Goal: Use online tool/utility

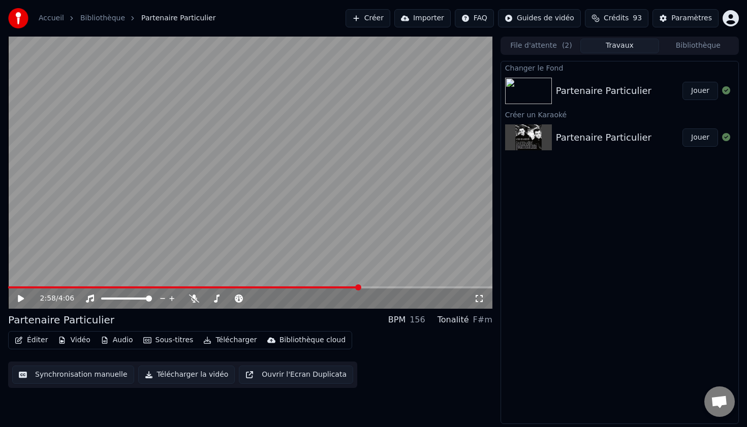
click at [245, 125] on video at bounding box center [250, 173] width 484 height 272
click at [35, 338] on button "Éditer" at bounding box center [31, 340] width 41 height 14
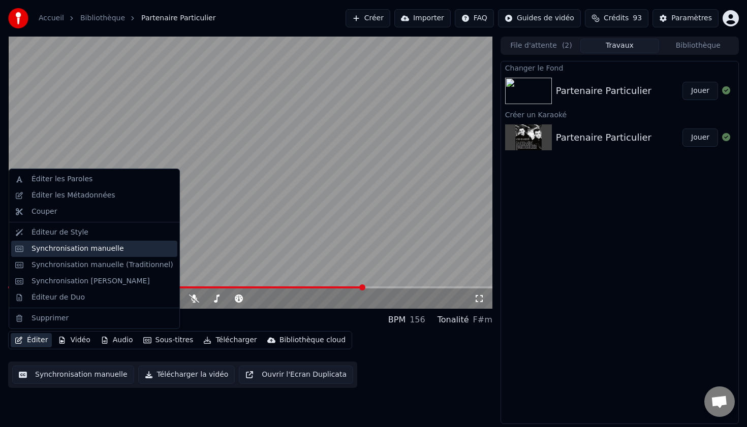
click at [87, 253] on div "Synchronisation manuelle" at bounding box center [78, 249] width 92 height 10
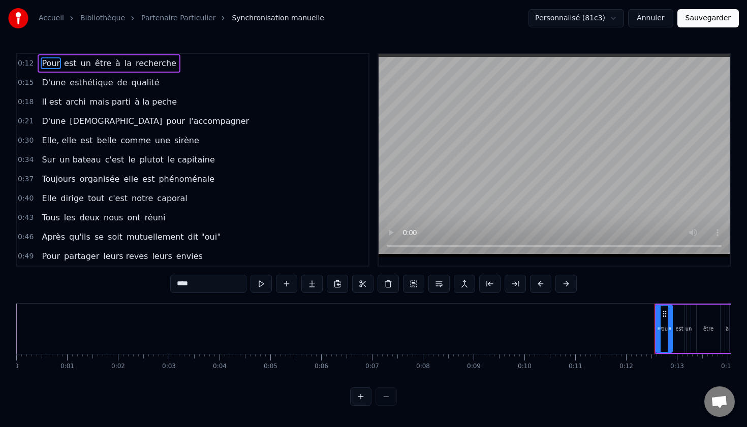
click at [48, 63] on span "Pour" at bounding box center [51, 63] width 20 height 12
drag, startPoint x: 200, startPoint y: 279, endPoint x: 129, endPoint y: 278, distance: 71.1
click at [130, 279] on div "0:12 Pour est un être à la recherche 0:15 D'une esthétique de qualité 0:18 Il e…" at bounding box center [373, 229] width 714 height 353
click at [202, 289] on input "****" at bounding box center [208, 284] width 76 height 18
type input "*"
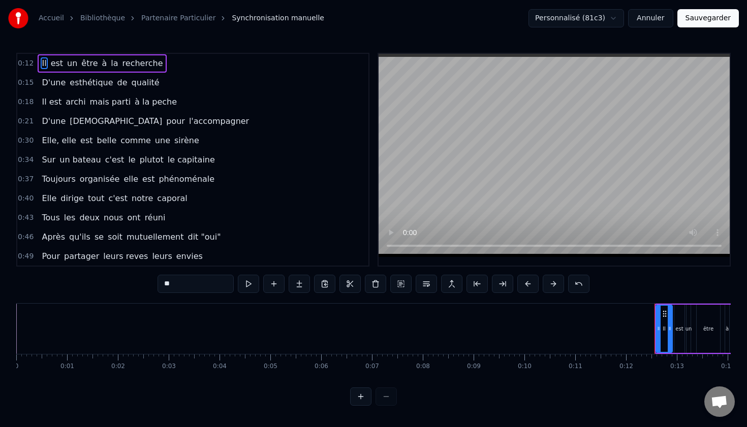
type input "**"
click at [242, 184] on div "0:37 Toujours organisée elle est phénoménale" at bounding box center [192, 179] width 351 height 19
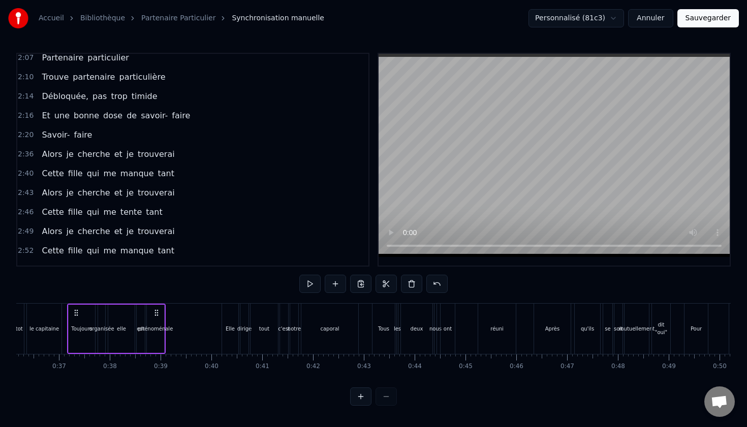
scroll to position [577, 0]
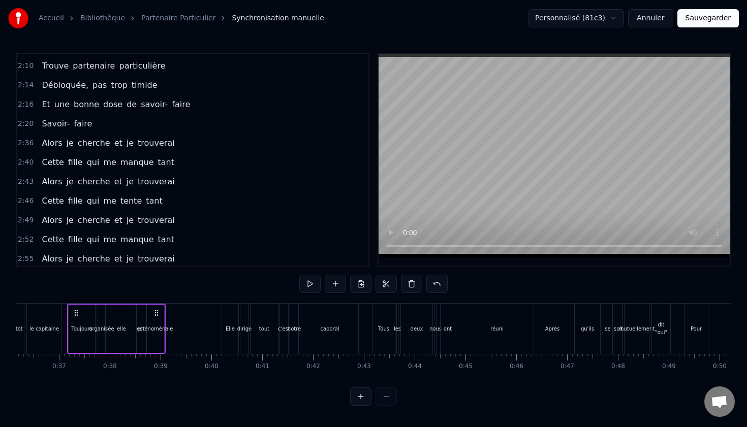
click at [52, 140] on span "Alors" at bounding box center [52, 143] width 22 height 12
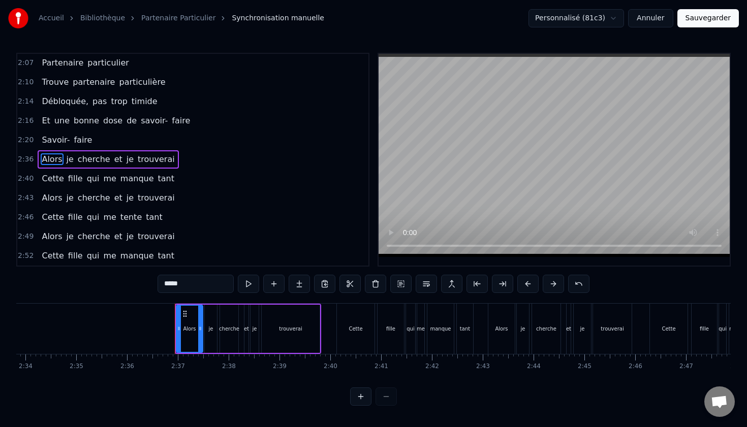
scroll to position [0, 7924]
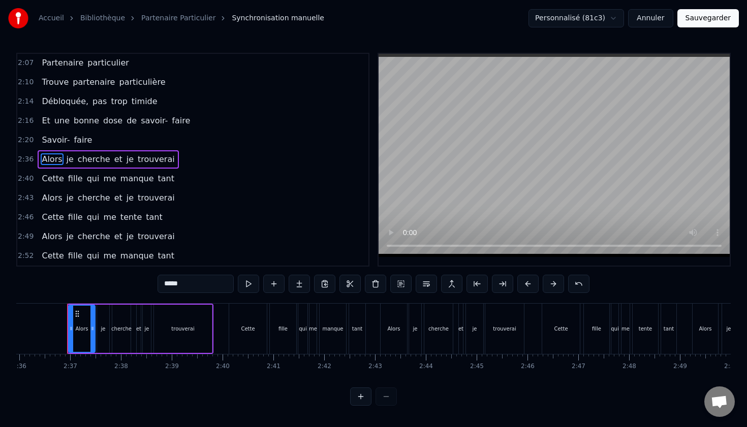
click at [202, 286] on input "*****" at bounding box center [196, 284] width 76 height 18
type input "*"
click at [112, 160] on span "je" at bounding box center [116, 159] width 9 height 12
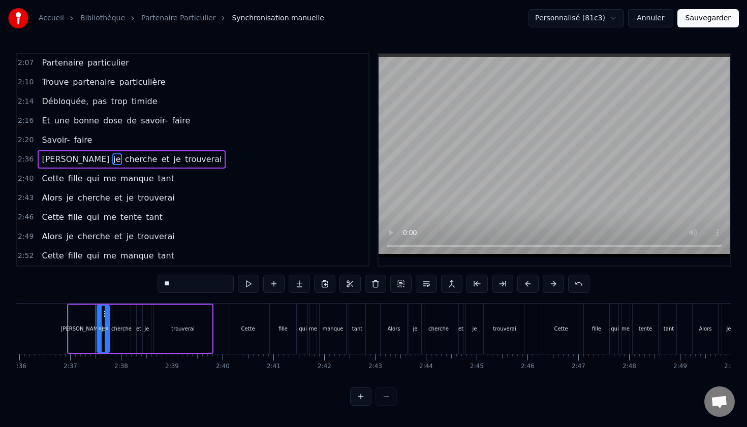
click at [191, 283] on input "**" at bounding box center [196, 284] width 76 height 18
type input "*"
type input "***"
click at [287, 214] on div "2:46 Cette fille qui me tente tant" at bounding box center [192, 217] width 351 height 19
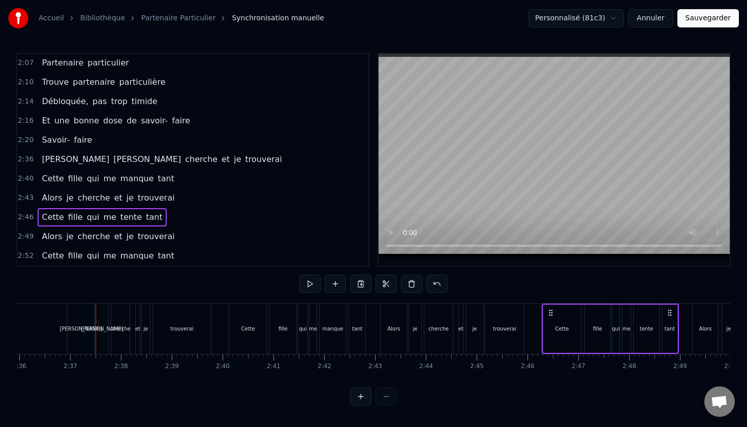
click at [184, 163] on span "cherche" at bounding box center [201, 159] width 35 height 12
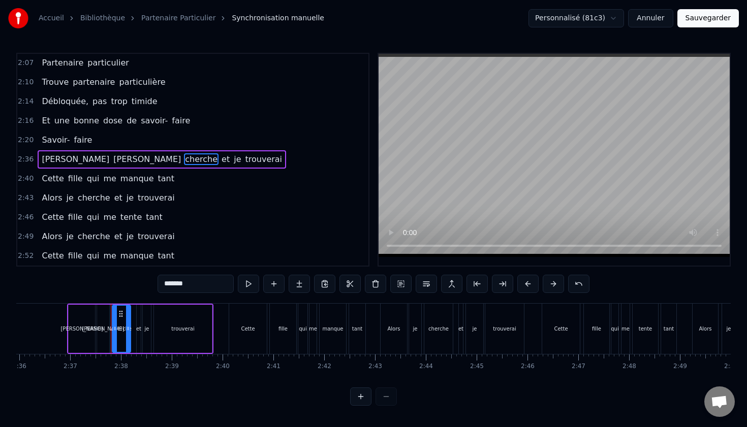
click at [218, 291] on input "*******" at bounding box center [196, 284] width 76 height 18
drag, startPoint x: 219, startPoint y: 284, endPoint x: 74, endPoint y: 275, distance: 145.1
click at [74, 275] on div "0:12 Il est un être à la recherche 0:15 D'une esthétique de qualité 0:18 Il est…" at bounding box center [373, 229] width 714 height 353
click at [269, 165] on span "trouverai" at bounding box center [288, 159] width 39 height 12
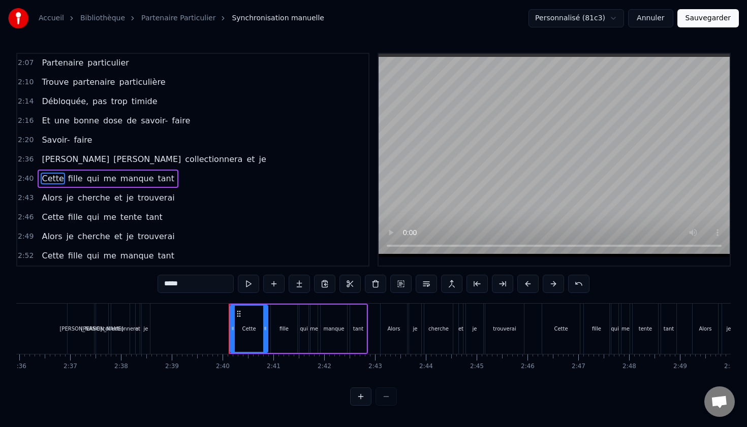
scroll to position [580, 0]
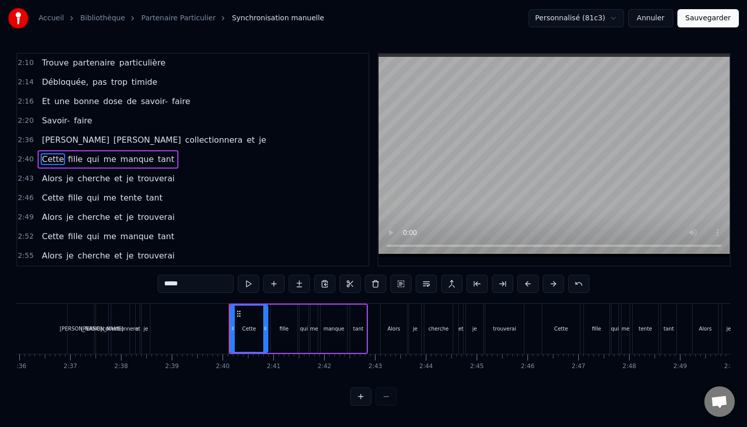
click at [245, 138] on span "et" at bounding box center [250, 140] width 10 height 12
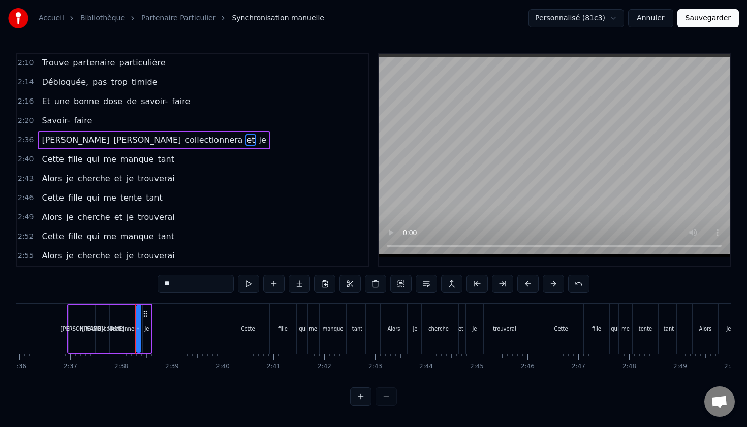
scroll to position [560, 0]
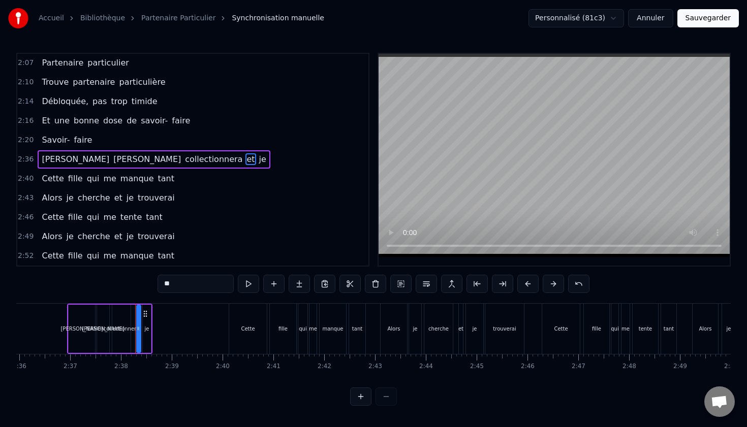
click at [183, 283] on input "**" at bounding box center [196, 284] width 76 height 18
click at [277, 158] on span "je" at bounding box center [281, 159] width 9 height 12
type input "*****"
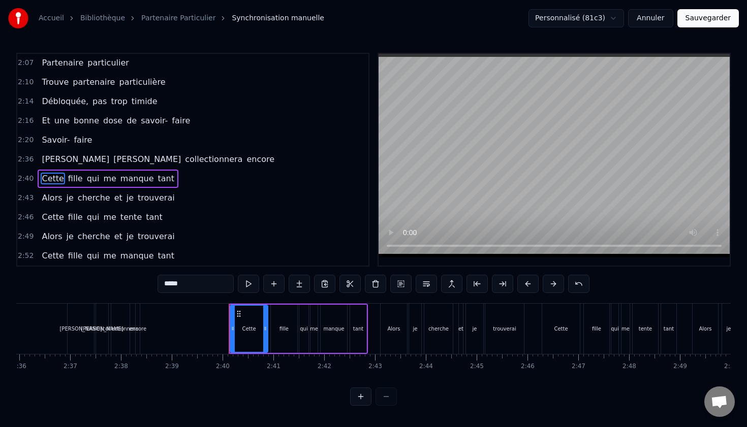
scroll to position [580, 0]
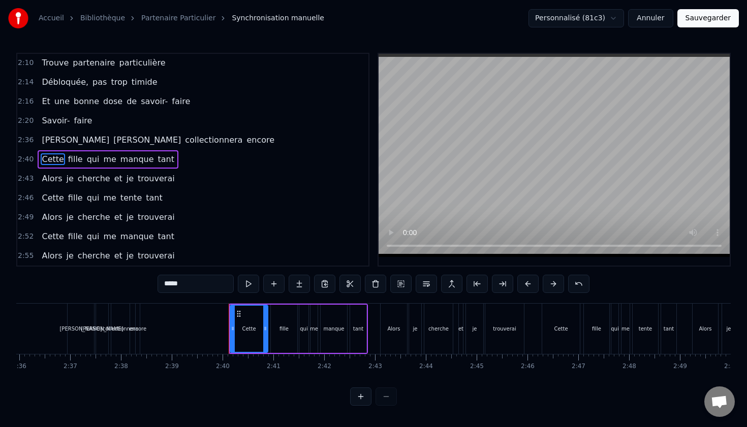
click at [251, 162] on div "2:40 Cette fille qui me manque tant" at bounding box center [192, 159] width 351 height 19
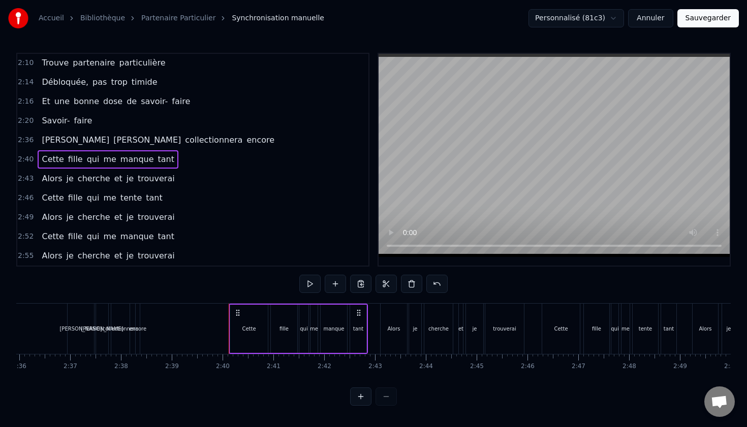
click at [184, 138] on span "collectionnera" at bounding box center [213, 140] width 59 height 12
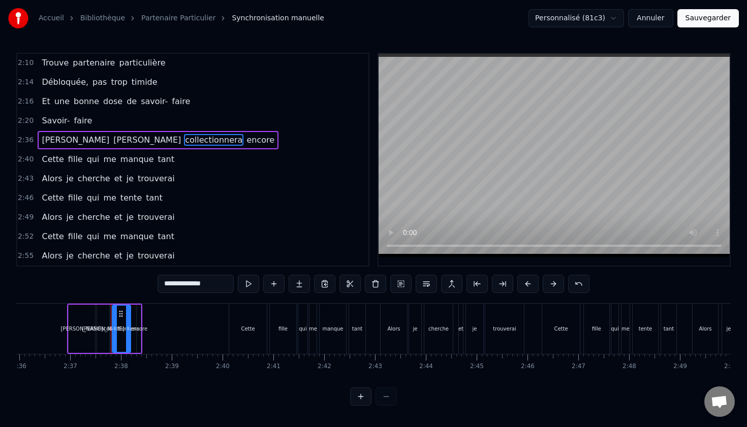
scroll to position [560, 0]
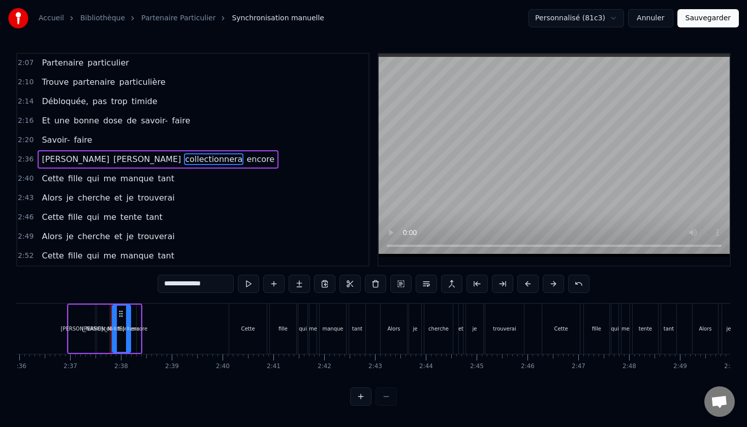
click at [60, 179] on span "Cette" at bounding box center [53, 179] width 24 height 12
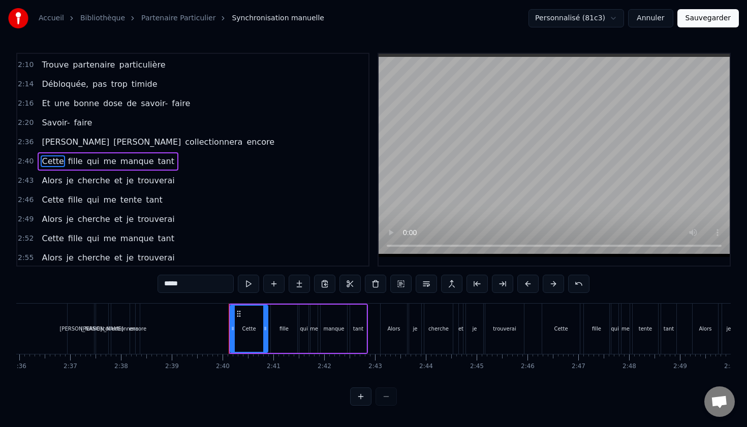
scroll to position [580, 0]
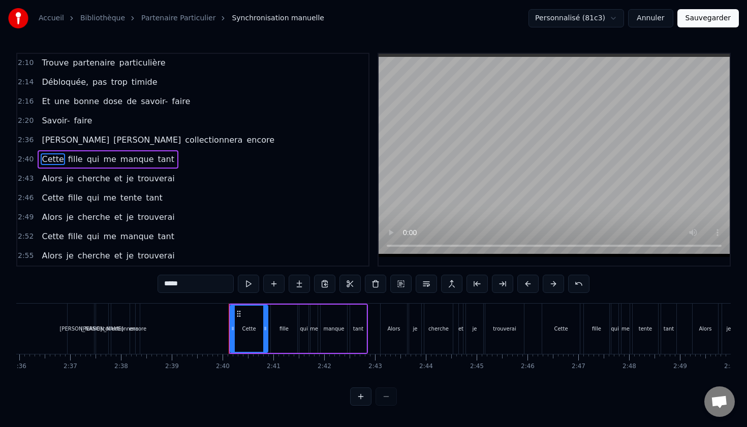
drag, startPoint x: 193, startPoint y: 287, endPoint x: 127, endPoint y: 283, distance: 66.2
click at [129, 284] on div "0:12 Il est un être à la recherche 0:15 D'une esthétique de qualité 0:18 Il est…" at bounding box center [373, 229] width 714 height 353
click at [83, 163] on span "fille" at bounding box center [86, 159] width 17 height 12
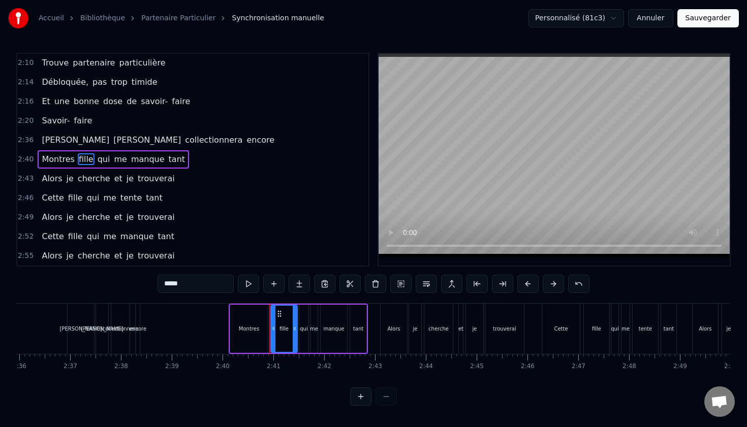
drag, startPoint x: 191, startPoint y: 285, endPoint x: 103, endPoint y: 283, distance: 88.4
click at [103, 283] on div "0:12 Il est un être à la recherche 0:15 D'une esthétique de qualité 0:18 Il est…" at bounding box center [373, 229] width 714 height 353
click at [93, 160] on span "qui" at bounding box center [97, 159] width 15 height 12
drag, startPoint x: 209, startPoint y: 285, endPoint x: 87, endPoint y: 285, distance: 121.4
click at [90, 285] on div "0:12 Il est un être à la recherche 0:15 D'une esthétique de qualité 0:18 Il est…" at bounding box center [373, 229] width 714 height 353
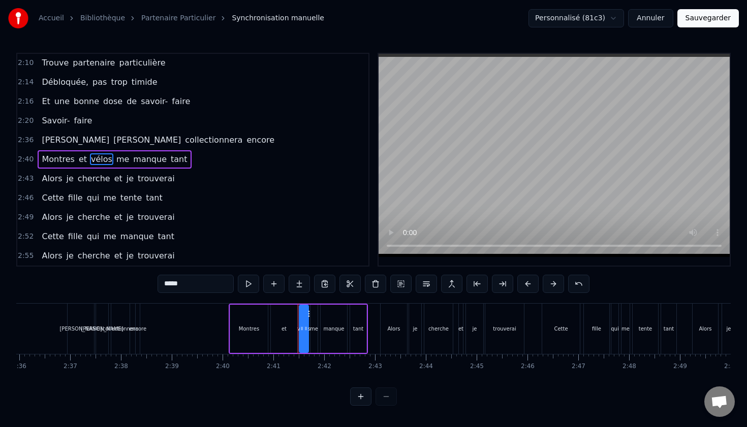
click at [115, 160] on span "me" at bounding box center [122, 159] width 15 height 12
click at [164, 284] on input "**" at bounding box center [196, 284] width 76 height 18
type input "*****"
click at [163, 152] on div "[PERSON_NAME] et vélos comme manque tant" at bounding box center [123, 159] width 171 height 18
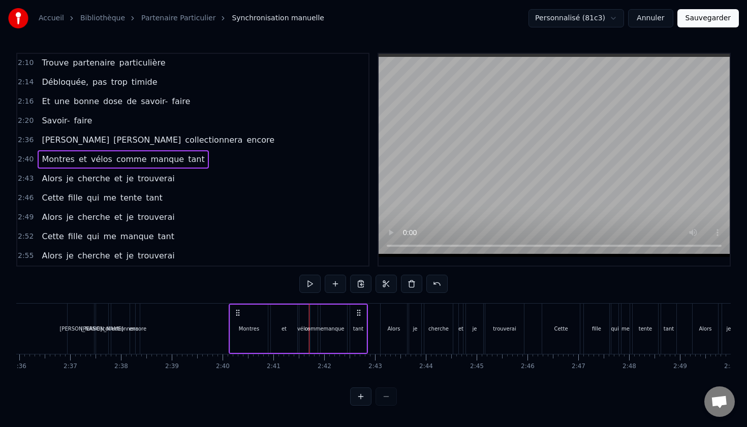
click at [161, 160] on span "manque" at bounding box center [168, 159] width 36 height 12
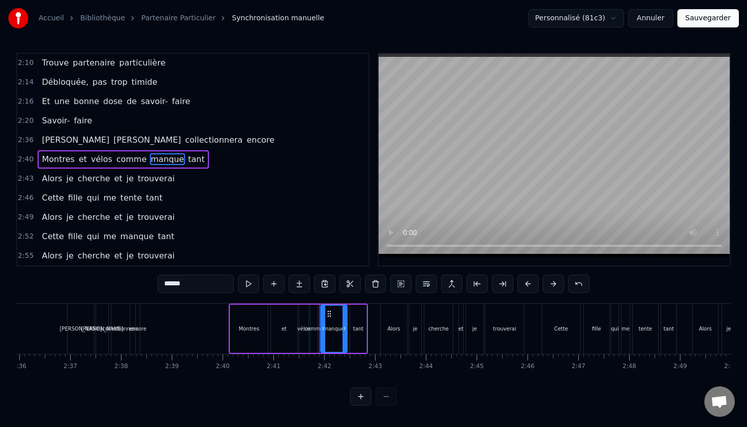
drag, startPoint x: 195, startPoint y: 284, endPoint x: 91, endPoint y: 284, distance: 103.7
click at [91, 284] on div "0:12 Il est un être à la recherche 0:15 D'une esthétique de qualité 0:18 Il est…" at bounding box center [373, 229] width 714 height 353
click at [171, 161] on span "tant" at bounding box center [177, 159] width 19 height 12
drag, startPoint x: 193, startPoint y: 288, endPoint x: 134, endPoint y: 288, distance: 58.9
click at [139, 288] on div "0:12 Il est un être à la recherche 0:15 D'une esthétique de qualité 0:18 Il est…" at bounding box center [373, 229] width 714 height 353
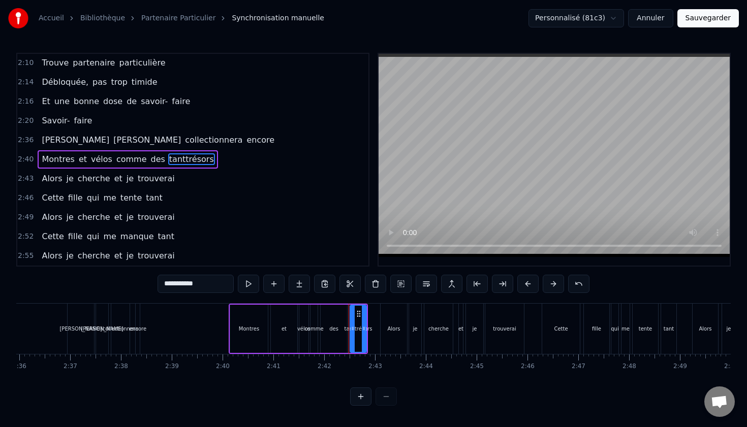
drag, startPoint x: 178, startPoint y: 286, endPoint x: 128, endPoint y: 286, distance: 50.8
click at [128, 286] on div "0:12 Il est un être à la recherche 0:15 D'une esthétique de qualité 0:18 Il est…" at bounding box center [373, 229] width 714 height 353
click at [165, 284] on input "******" at bounding box center [196, 284] width 76 height 18
type input "*******"
click at [276, 175] on div "2:43 Alors je cherche et je trouverai" at bounding box center [192, 178] width 351 height 19
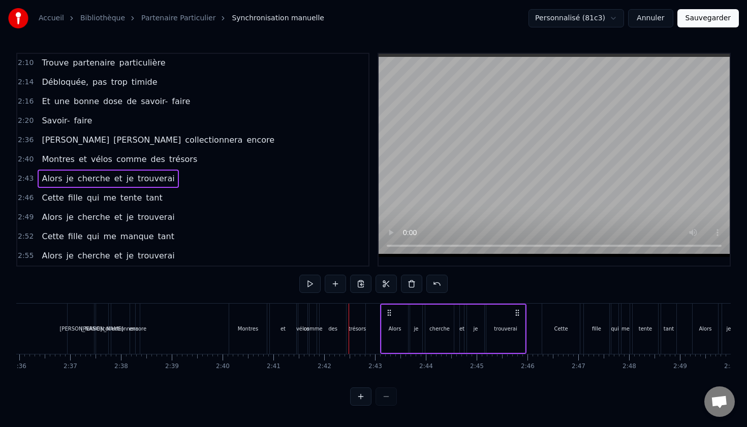
click at [52, 179] on span "Alors" at bounding box center [52, 179] width 22 height 12
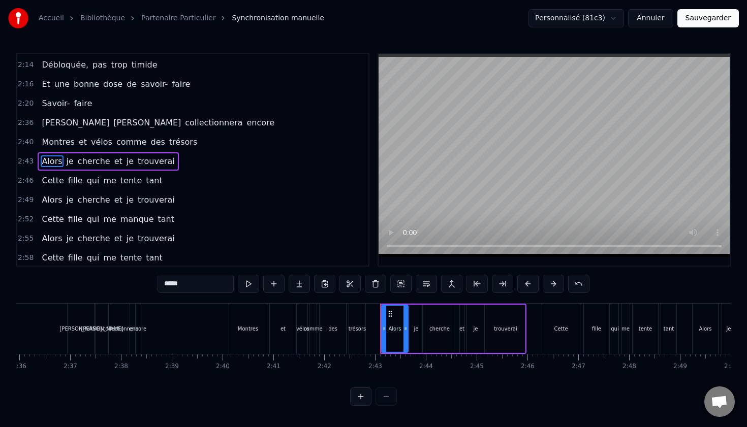
scroll to position [599, 0]
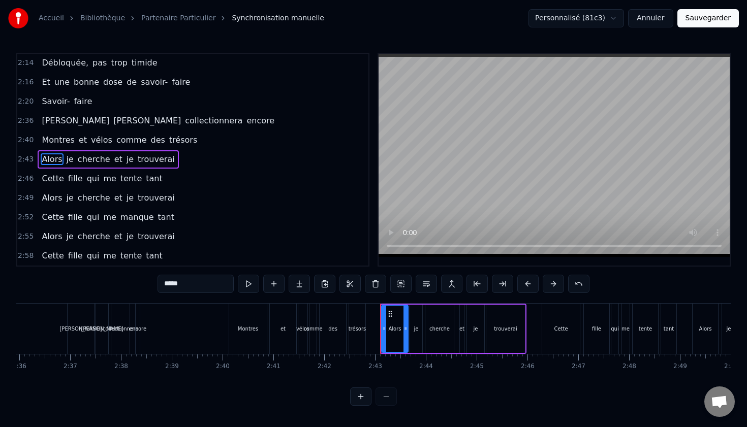
drag, startPoint x: 190, startPoint y: 290, endPoint x: 157, endPoint y: 285, distance: 32.9
click at [169, 290] on input "*****" at bounding box center [196, 284] width 76 height 18
type input "*"
click at [82, 160] on span "je" at bounding box center [82, 159] width 9 height 12
drag, startPoint x: 181, startPoint y: 290, endPoint x: 111, endPoint y: 282, distance: 70.0
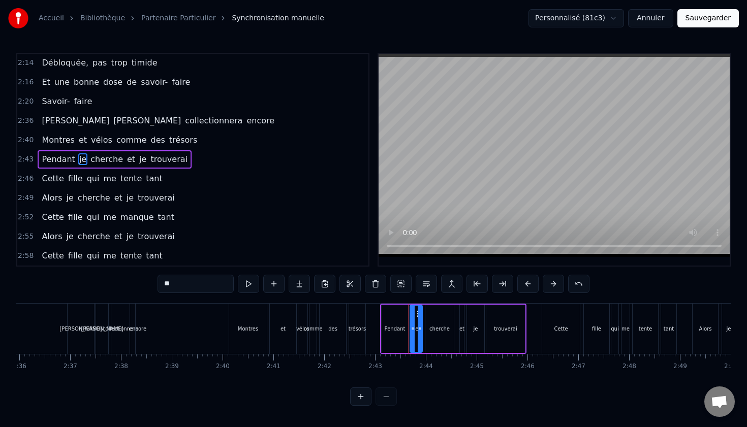
click at [116, 285] on div "0:12 Il est un être à la recherche 0:15 D'une esthétique de qualité 0:18 Il est…" at bounding box center [373, 229] width 714 height 353
click at [120, 161] on span "cherche" at bounding box center [115, 159] width 35 height 12
drag, startPoint x: 194, startPoint y: 279, endPoint x: 124, endPoint y: 278, distance: 70.1
click at [124, 278] on div "0:12 Il est un être à la recherche 0:15 D'une esthétique de qualité 0:18 Il est…" at bounding box center [373, 229] width 714 height 353
drag, startPoint x: 199, startPoint y: 288, endPoint x: 124, endPoint y: 285, distance: 74.8
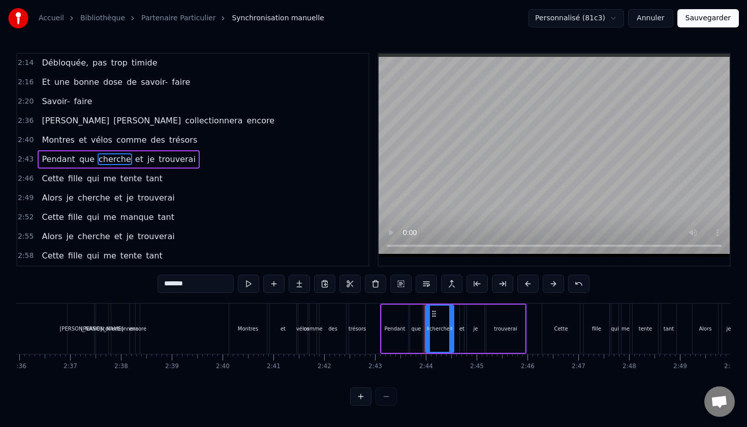
click at [125, 286] on div "0:12 Il est un être à la recherche 0:15 D'une esthétique de qualité 0:18 Il est…" at bounding box center [373, 229] width 714 height 353
click at [169, 162] on span "et" at bounding box center [174, 159] width 10 height 12
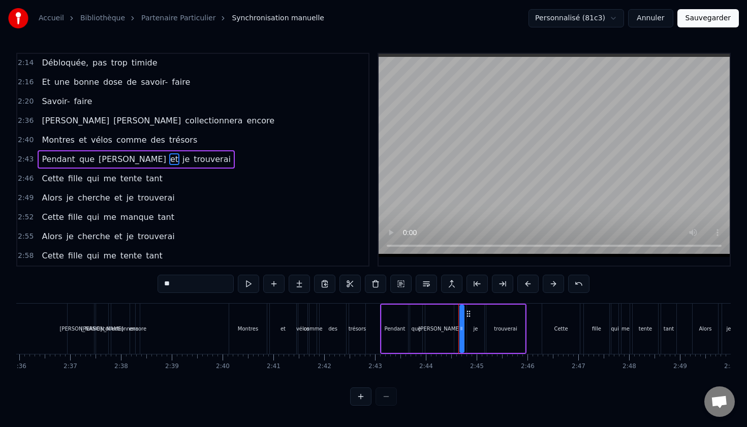
click at [188, 279] on input "**" at bounding box center [196, 284] width 76 height 18
type input "*"
click at [207, 159] on span "je" at bounding box center [211, 159] width 9 height 12
click at [190, 283] on input "**" at bounding box center [196, 284] width 76 height 18
type input "*"
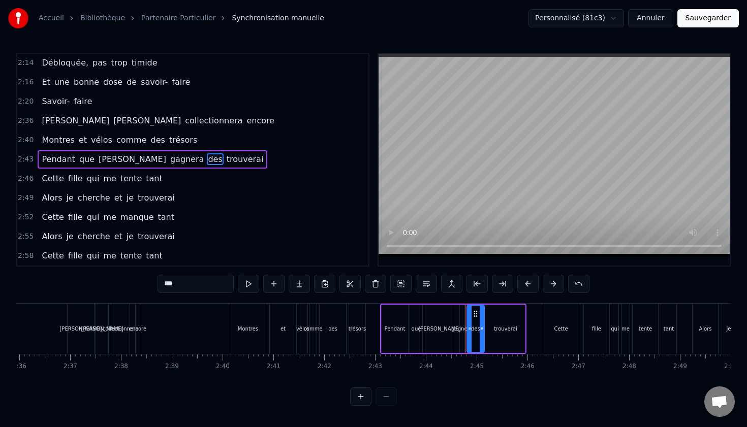
click at [226, 165] on span "trouverai" at bounding box center [245, 159] width 39 height 12
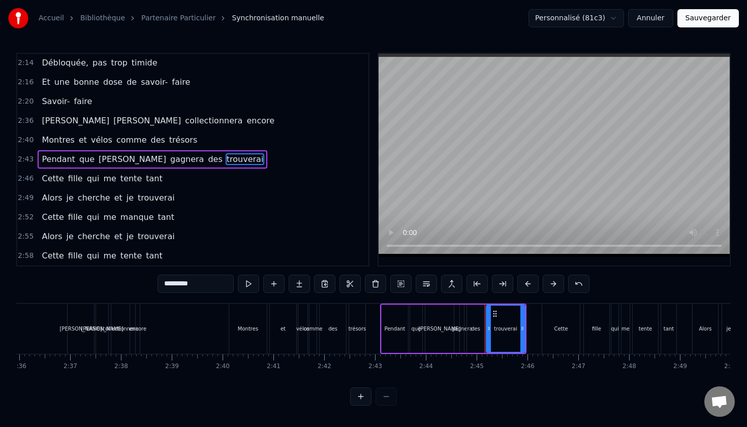
click at [198, 287] on input "*********" at bounding box center [196, 284] width 76 height 18
type input "********"
click at [291, 205] on div "2:49 Alors je cherche et je trouverai" at bounding box center [192, 198] width 351 height 19
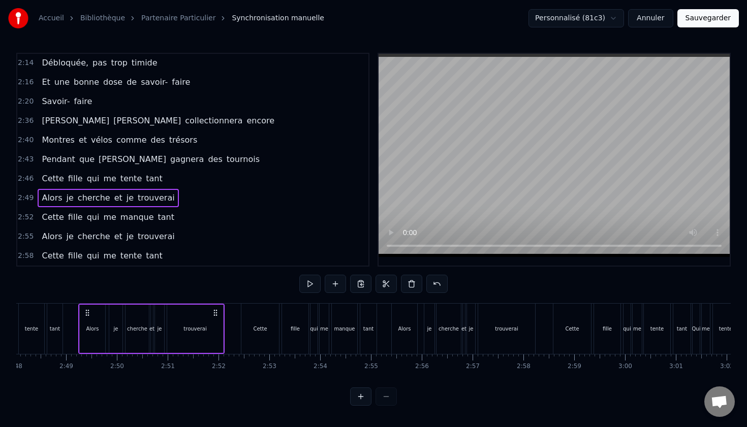
scroll to position [0, 8549]
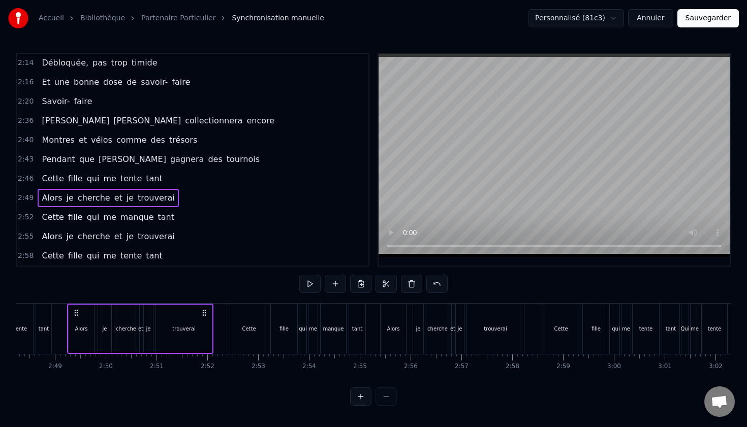
click at [90, 162] on span "que" at bounding box center [86, 159] width 17 height 12
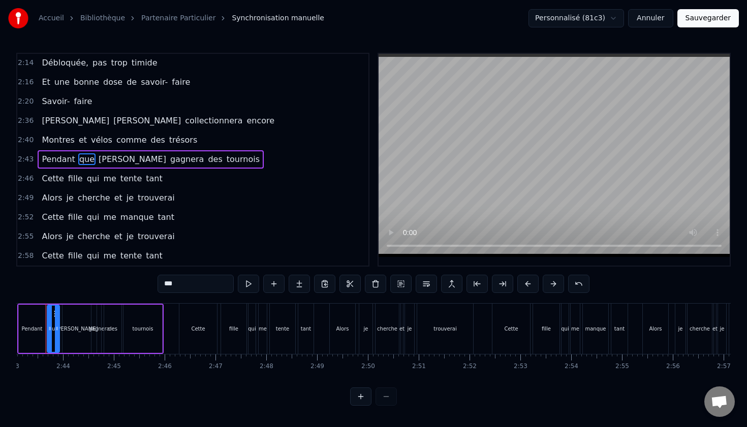
scroll to position [0, 8265]
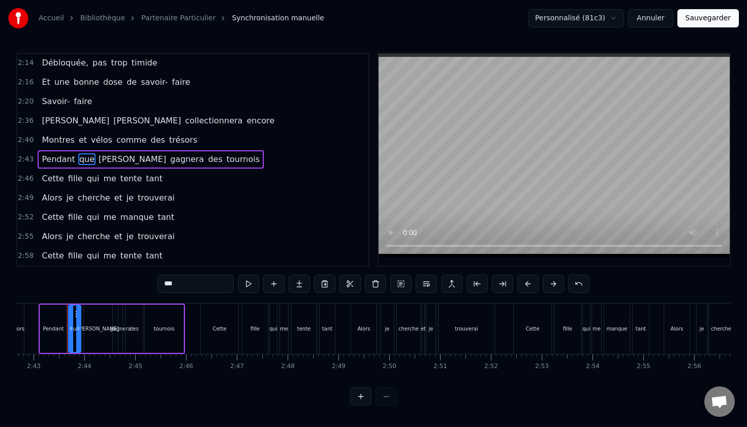
click at [50, 176] on span "Cette" at bounding box center [53, 179] width 24 height 12
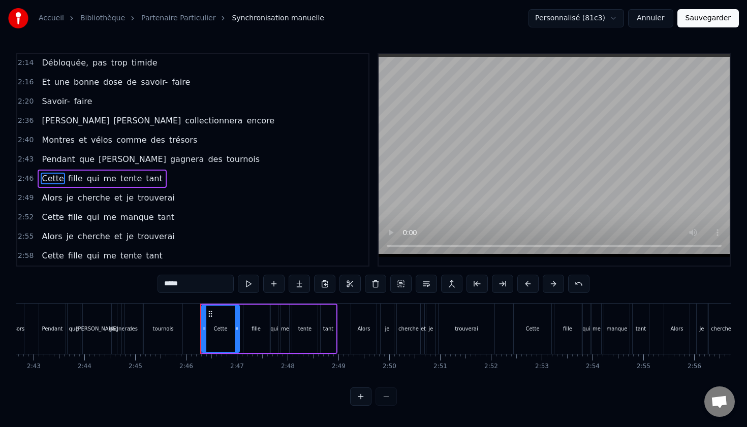
scroll to position [618, 0]
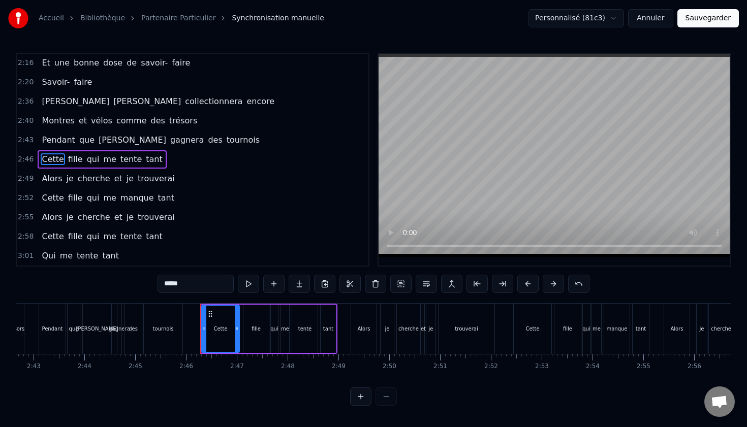
drag, startPoint x: 190, startPoint y: 284, endPoint x: 65, endPoint y: 269, distance: 126.4
click at [68, 270] on div "0:12 Il est un être à la recherche 0:15 D'une esthétique de qualité 0:18 Il est…" at bounding box center [373, 229] width 714 height 353
type input "****"
click at [68, 166] on div "[PERSON_NAME] fille qui me tente tant" at bounding box center [99, 159] width 123 height 18
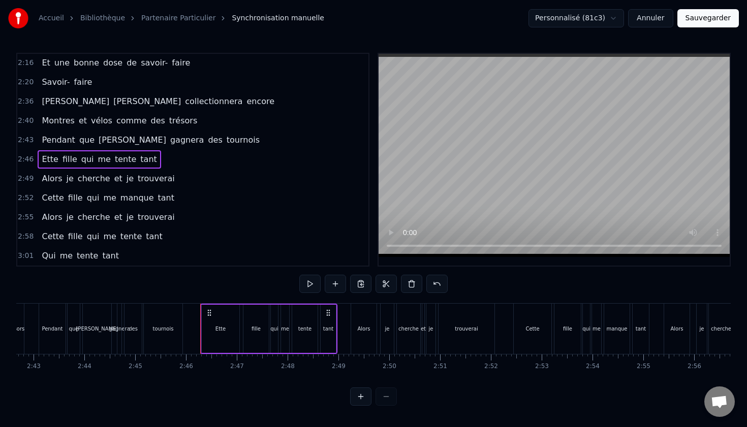
click at [69, 163] on span "fille" at bounding box center [69, 159] width 17 height 12
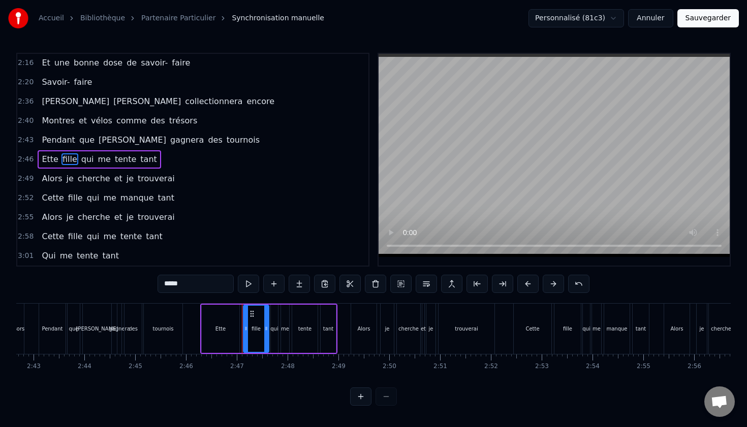
click at [184, 292] on input "*****" at bounding box center [196, 284] width 76 height 18
click at [53, 158] on span "Ette" at bounding box center [50, 159] width 19 height 12
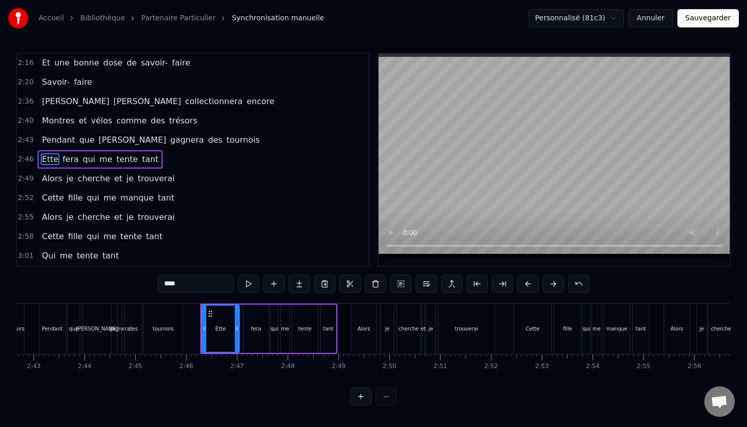
click at [187, 282] on input "****" at bounding box center [196, 284] width 76 height 18
click at [78, 162] on span "qui" at bounding box center [81, 159] width 15 height 12
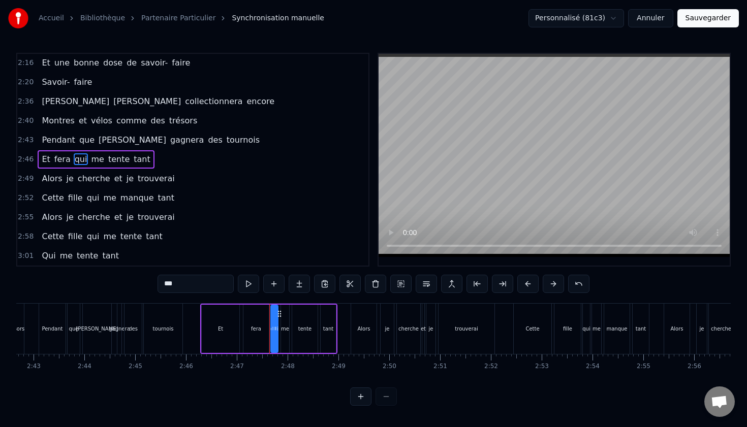
click at [202, 279] on input "***" at bounding box center [196, 284] width 76 height 18
click at [196, 280] on input "***" at bounding box center [196, 284] width 76 height 18
type input "*"
click at [96, 161] on span "me" at bounding box center [99, 159] width 15 height 12
click at [189, 278] on input "**" at bounding box center [196, 284] width 76 height 18
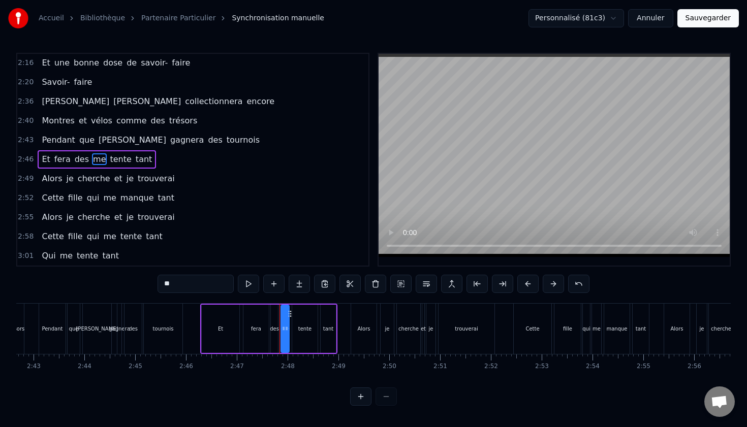
type input "*"
click at [128, 159] on span "tente" at bounding box center [134, 159] width 23 height 12
click at [193, 293] on div "*****" at bounding box center [374, 285] width 432 height 20
click at [194, 289] on input "*****" at bounding box center [196, 284] width 76 height 18
type input "*"
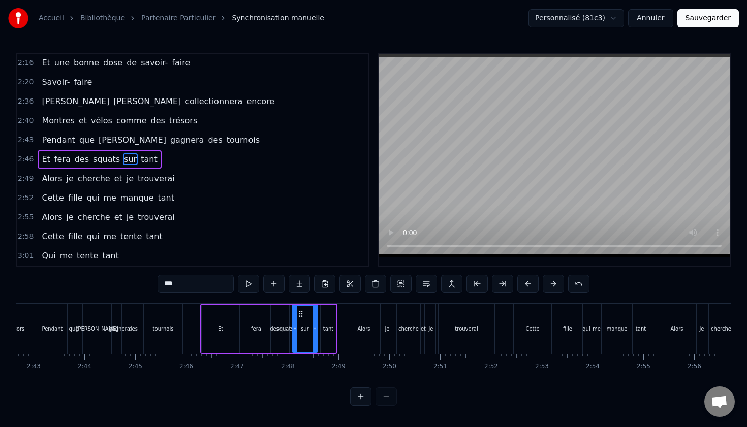
click at [142, 154] on span "tant" at bounding box center [149, 159] width 19 height 12
click at [194, 283] on input "****" at bounding box center [196, 284] width 76 height 18
type input "*"
type input "*********"
click at [322, 232] on div "2:58 Cette fille qui me tente tant" at bounding box center [192, 236] width 351 height 19
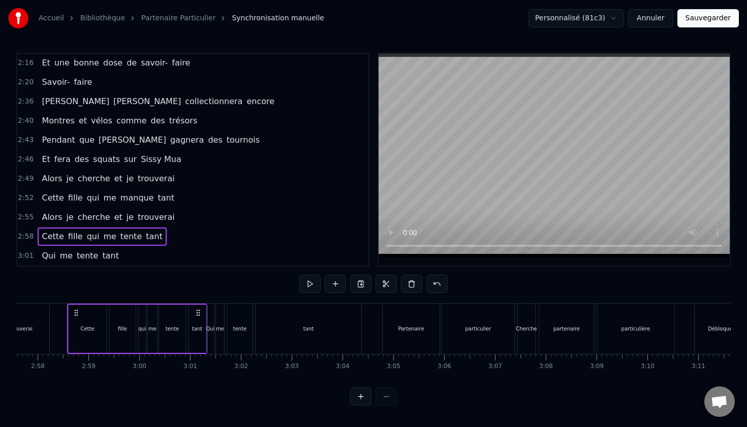
scroll to position [635, 0]
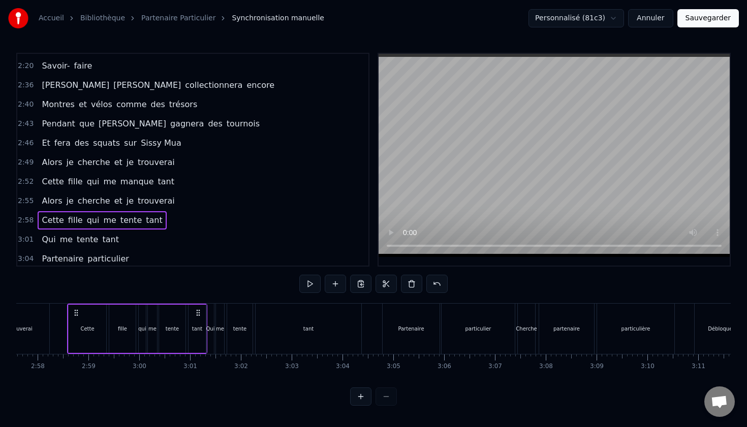
click at [54, 161] on span "Alors" at bounding box center [52, 163] width 22 height 12
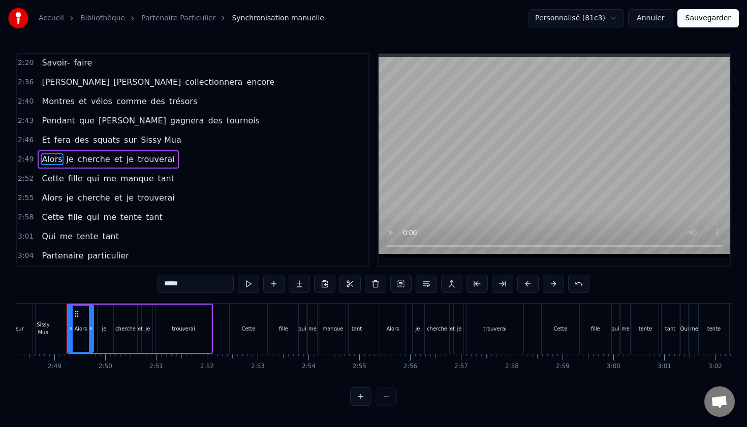
scroll to position [0, 8549]
drag, startPoint x: 181, startPoint y: 283, endPoint x: 92, endPoint y: 278, distance: 89.0
click at [92, 278] on div "0:12 Il est un être à la recherche 0:15 D'une esthétique de qualité 0:18 Il est…" at bounding box center [373, 229] width 714 height 353
click at [91, 159] on span "je" at bounding box center [95, 159] width 9 height 12
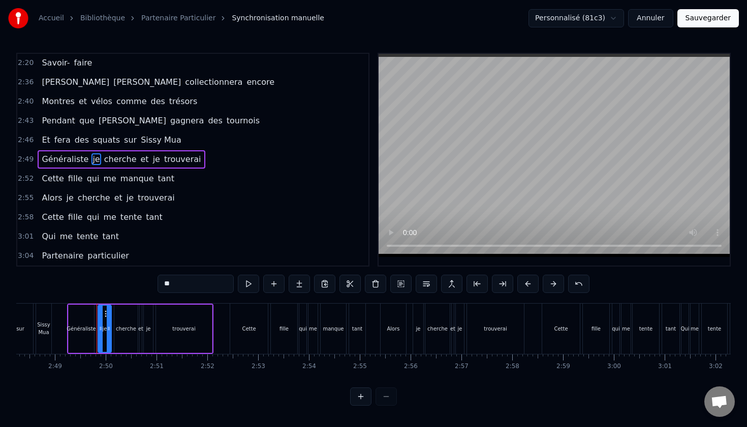
drag, startPoint x: 192, startPoint y: 286, endPoint x: 156, endPoint y: 285, distance: 35.6
click at [156, 285] on div "0:12 Il est un être à la recherche 0:15 D'une esthétique de qualité 0:18 Il est…" at bounding box center [373, 229] width 714 height 353
type input "*"
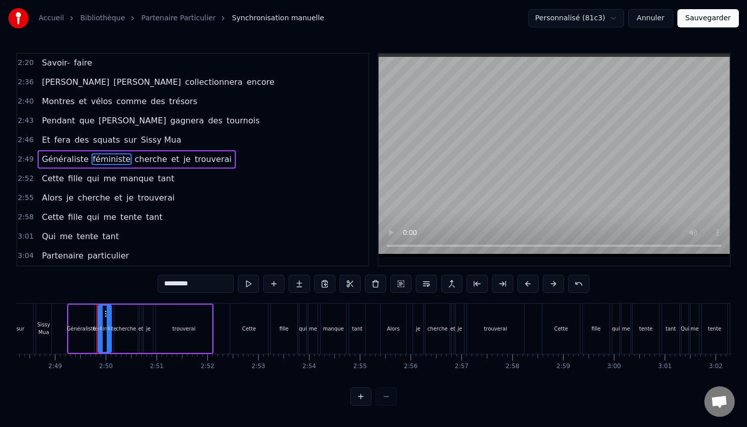
click at [153, 159] on span "cherche" at bounding box center [151, 159] width 35 height 12
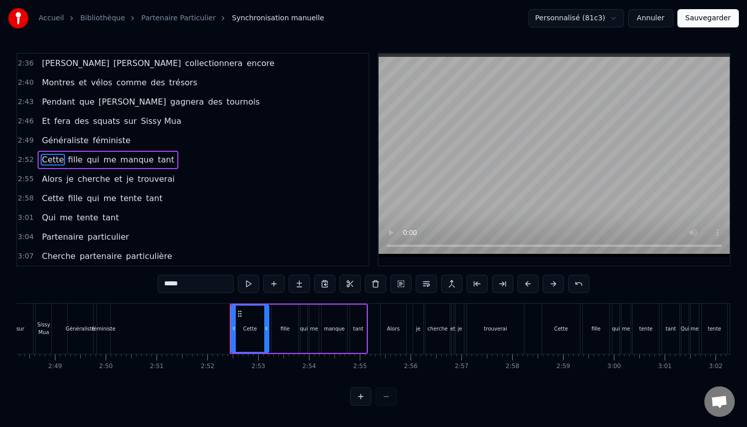
scroll to position [657, 0]
drag, startPoint x: 202, startPoint y: 286, endPoint x: 112, endPoint y: 276, distance: 90.5
click at [112, 276] on div "0:12 Il est un être à la recherche 0:15 D'une esthétique de qualité 0:18 Il est…" at bounding box center [373, 229] width 714 height 353
click at [86, 163] on span "fille" at bounding box center [84, 159] width 17 height 12
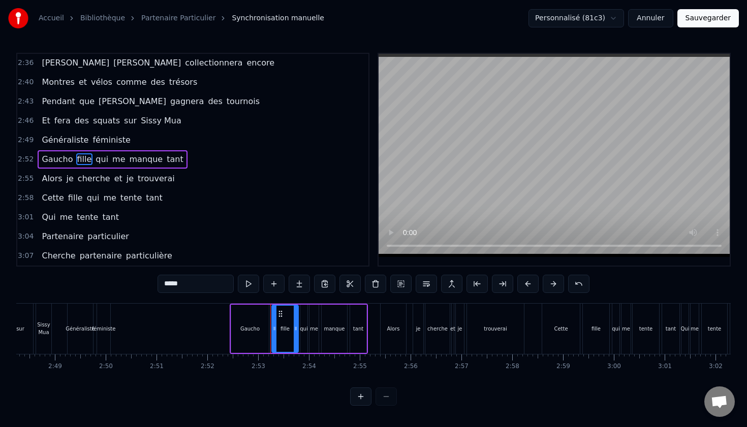
drag, startPoint x: 191, startPoint y: 284, endPoint x: 141, endPoint y: 284, distance: 50.3
click at [144, 284] on div "0:12 Il est un être à la recherche 0:15 D'une esthétique de qualité 0:18 Il est…" at bounding box center [373, 229] width 714 height 353
type input "*"
click at [118, 159] on span "me" at bounding box center [124, 159] width 15 height 12
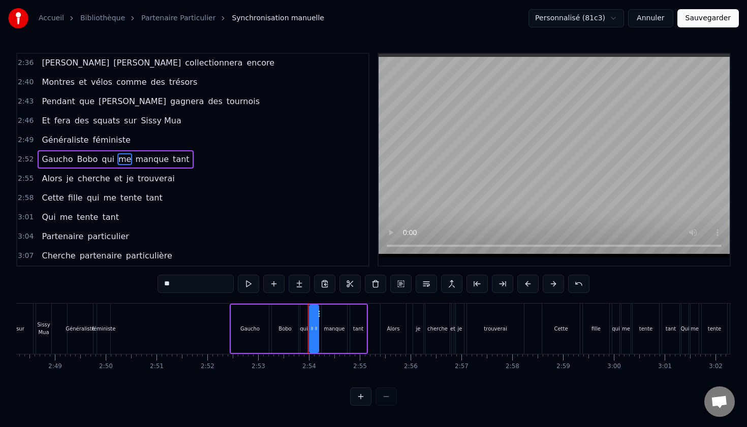
click at [179, 286] on input "**" at bounding box center [196, 284] width 76 height 18
click at [155, 161] on span "manque" at bounding box center [160, 159] width 36 height 12
drag, startPoint x: 182, startPoint y: 284, endPoint x: 130, endPoint y: 284, distance: 52.8
click at [133, 284] on div "0:12 Il est un être à la recherche 0:15 D'une esthétique de qualité 0:18 Il est…" at bounding box center [373, 229] width 714 height 353
click at [160, 161] on span "tant" at bounding box center [169, 159] width 19 height 12
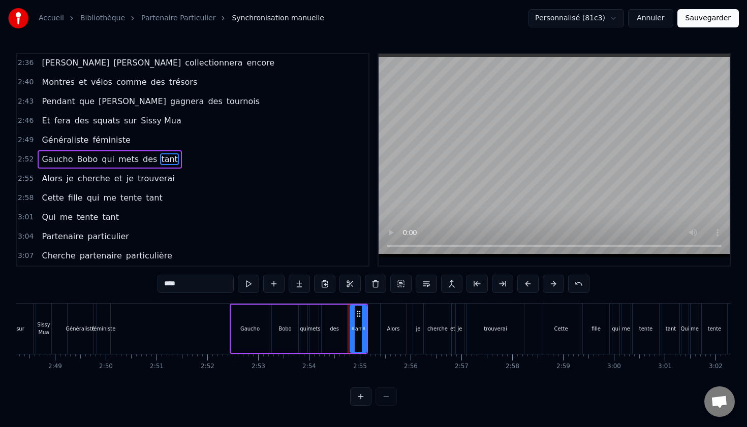
drag, startPoint x: 193, startPoint y: 287, endPoint x: 139, endPoint y: 287, distance: 53.4
click at [166, 287] on input "****" at bounding box center [196, 284] width 76 height 18
type input "*"
type input "********"
click at [279, 217] on div "3:01 Qui me tente tant" at bounding box center [192, 217] width 351 height 19
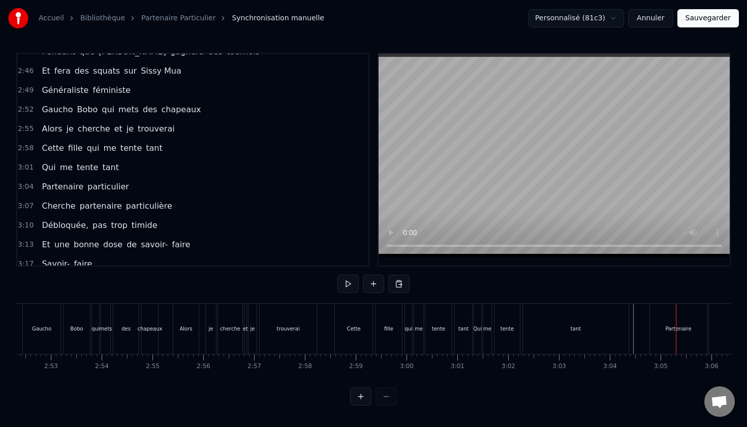
scroll to position [0, 8755]
click at [296, 402] on div "0:12 Il est un être à la recherche 0:15 D'une esthétique de qualité 0:18 Il est…" at bounding box center [373, 229] width 714 height 353
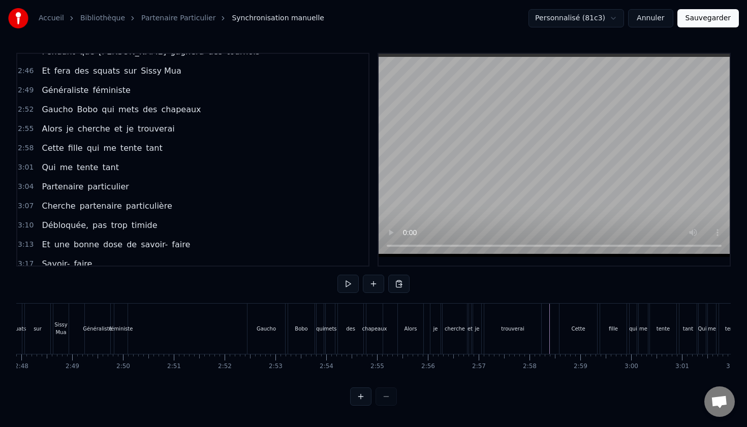
scroll to position [0, 8530]
drag, startPoint x: 260, startPoint y: 333, endPoint x: 286, endPoint y: 334, distance: 25.5
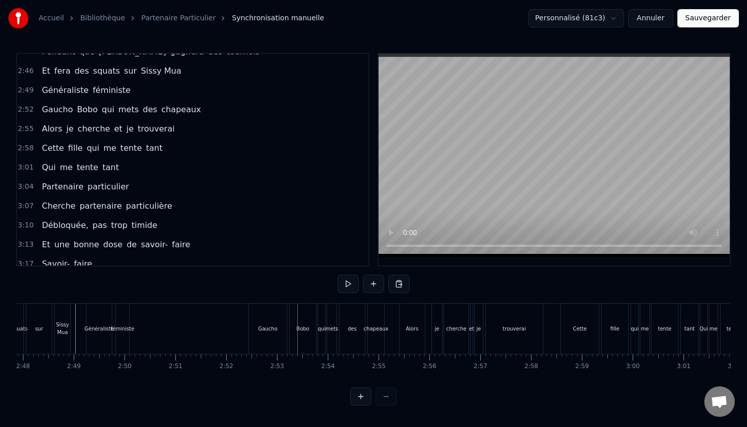
click at [286, 334] on div "Gaucho" at bounding box center [268, 329] width 38 height 50
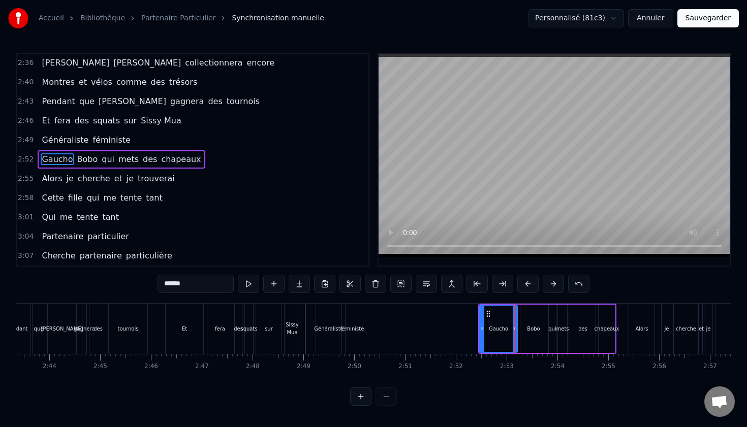
scroll to position [0, 8214]
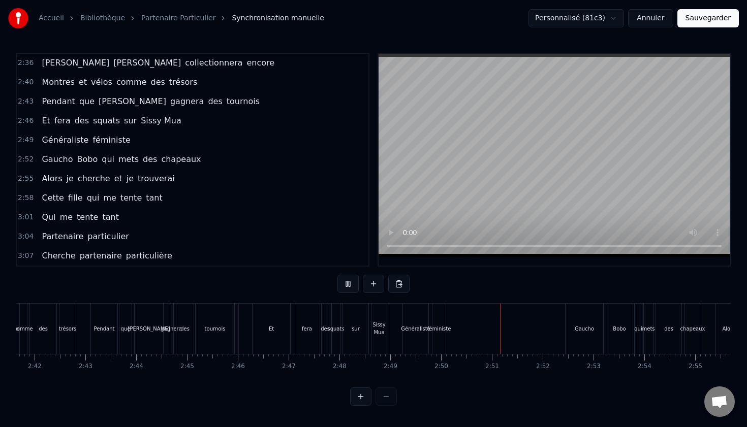
click at [254, 370] on div "Il est un être à la recherche D'une esthétique de qualité Il est archi mais par…" at bounding box center [373, 341] width 714 height 76
click at [339, 286] on button at bounding box center [347, 284] width 21 height 18
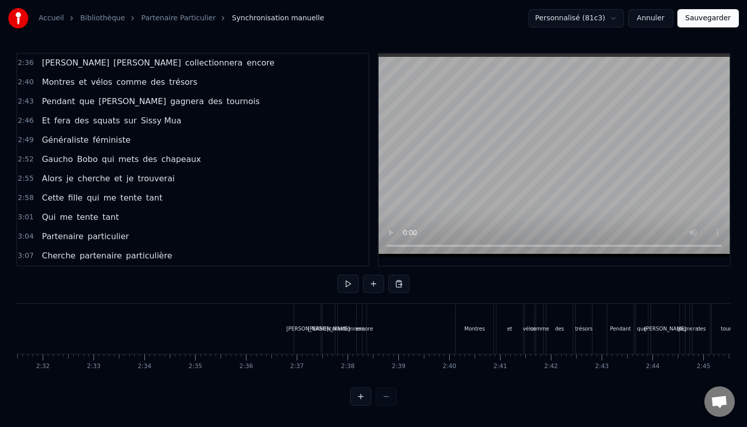
scroll to position [0, 7697]
click at [353, 330] on div "collectionnera" at bounding box center [348, 329] width 36 height 8
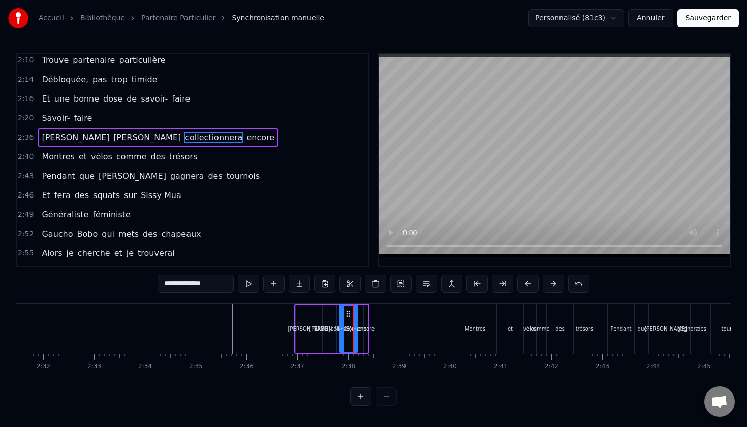
scroll to position [560, 0]
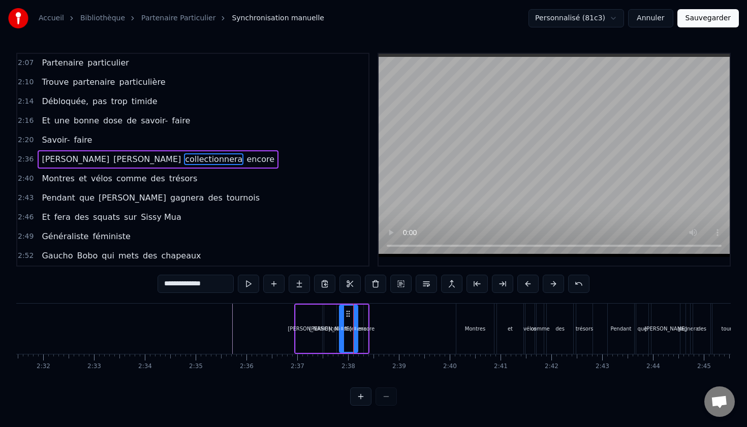
click at [364, 330] on div "collectionnera" at bounding box center [349, 329] width 36 height 8
click at [367, 325] on div "encore" at bounding box center [365, 329] width 17 height 8
type input "******"
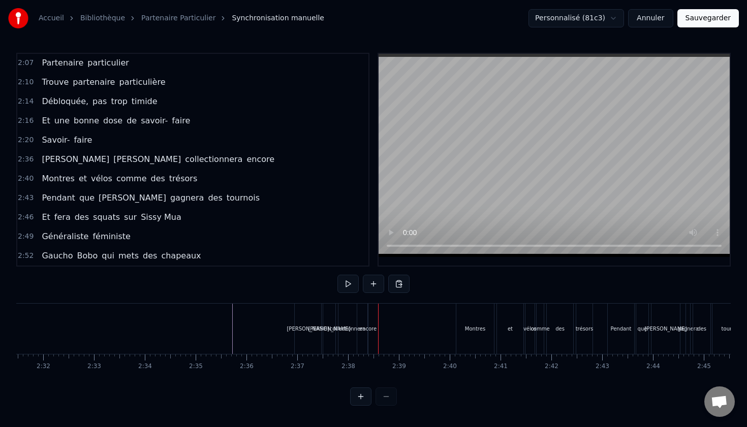
click at [370, 329] on div "encore" at bounding box center [367, 329] width 17 height 8
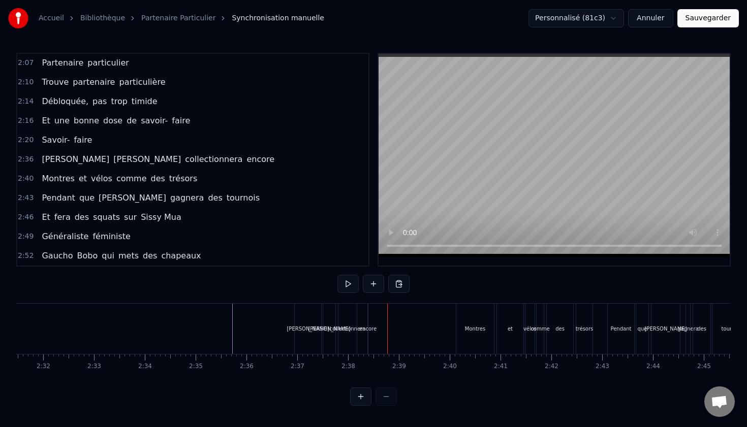
click at [366, 327] on div "encore" at bounding box center [367, 329] width 17 height 8
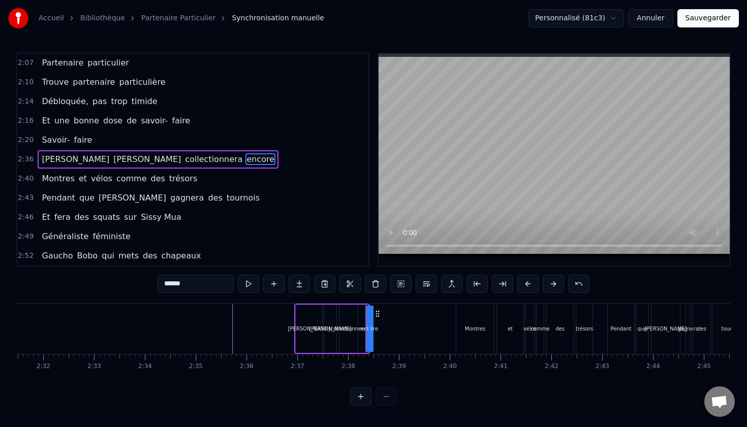
drag, startPoint x: 366, startPoint y: 332, endPoint x: 357, endPoint y: 332, distance: 9.7
click at [357, 332] on div "[PERSON_NAME] collectionnera encore" at bounding box center [331, 329] width 75 height 50
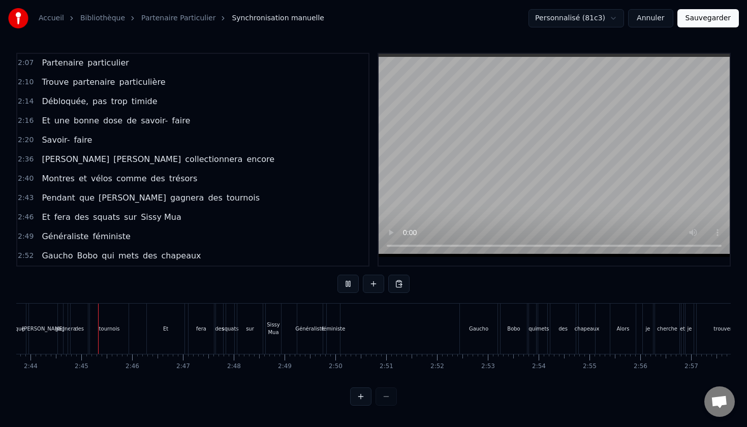
scroll to position [0, 8322]
click at [476, 327] on div "Gaucho" at bounding box center [475, 329] width 19 height 8
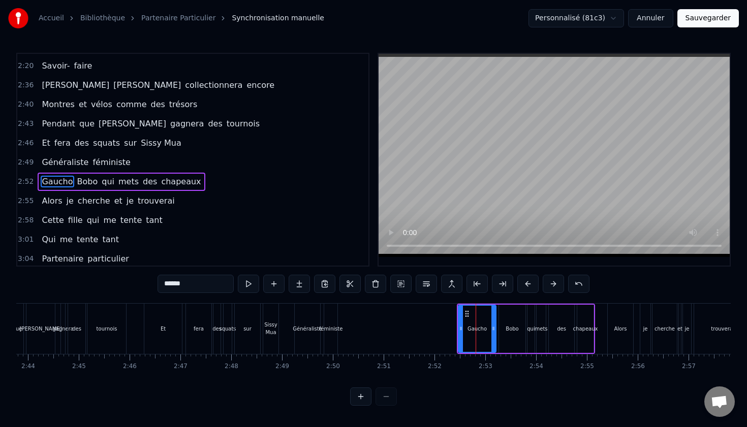
scroll to position [657, 0]
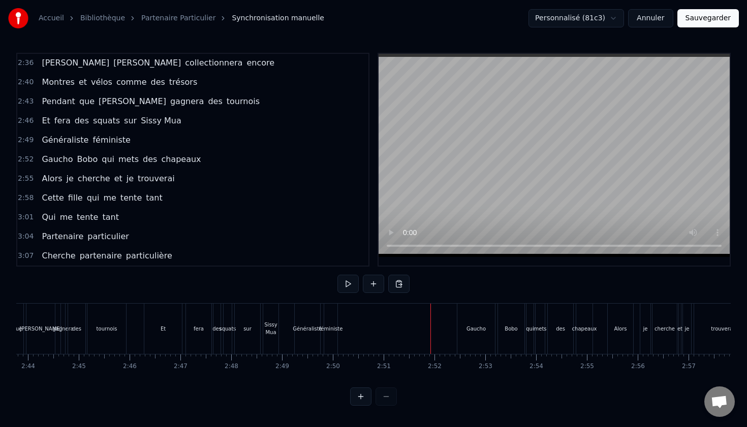
click at [466, 326] on div "Gaucho" at bounding box center [476, 329] width 38 height 50
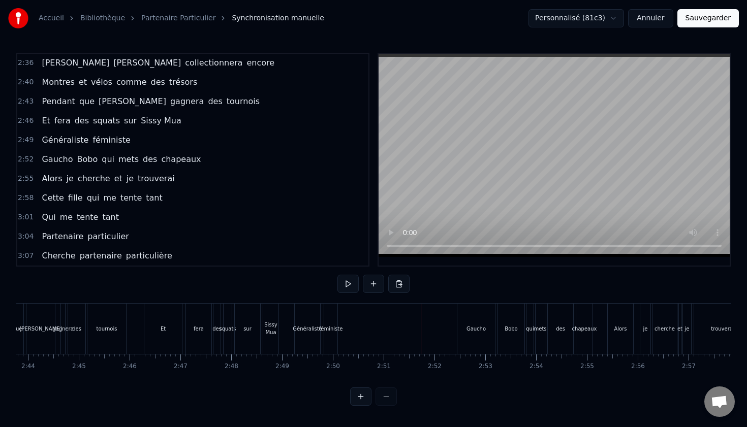
click at [474, 322] on div "Gaucho" at bounding box center [476, 329] width 38 height 50
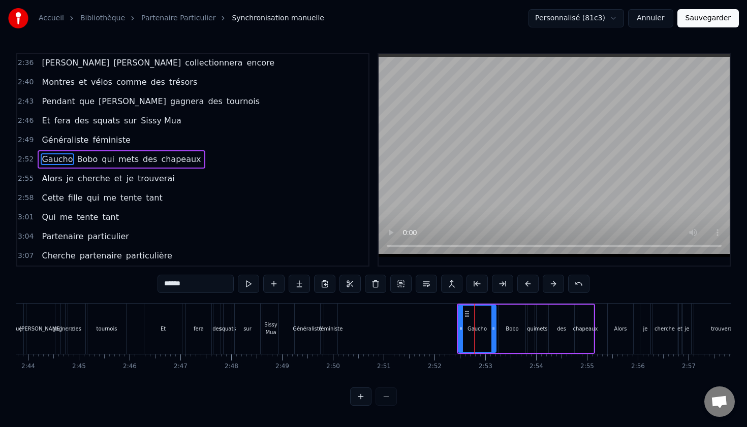
click at [468, 315] on icon at bounding box center [467, 314] width 8 height 8
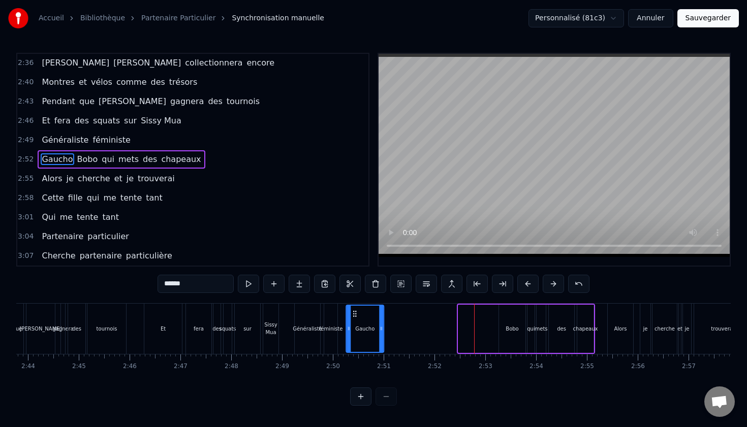
drag, startPoint x: 468, startPoint y: 315, endPoint x: 356, endPoint y: 317, distance: 112.3
click at [356, 317] on icon at bounding box center [355, 314] width 8 height 8
click at [510, 329] on div "Bobo" at bounding box center [512, 329] width 13 height 8
type input "****"
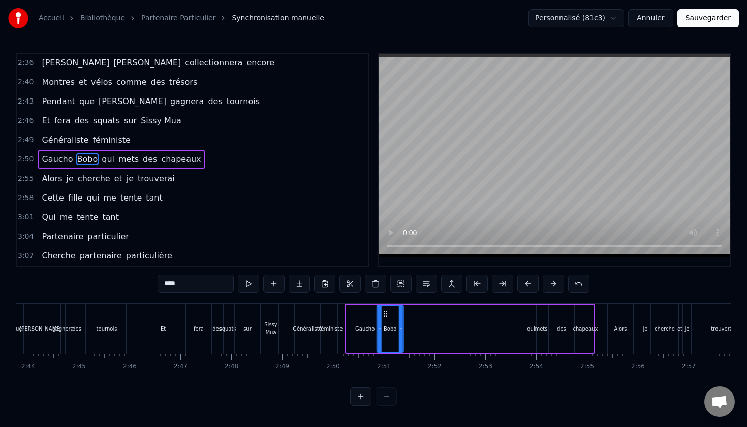
drag, startPoint x: 507, startPoint y: 315, endPoint x: 385, endPoint y: 316, distance: 122.0
click at [385, 316] on icon at bounding box center [386, 314] width 8 height 8
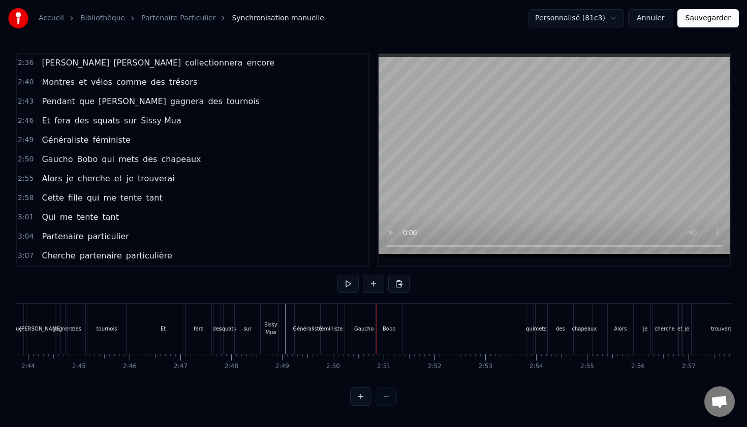
click at [302, 321] on div "Généraliste" at bounding box center [307, 329] width 25 height 50
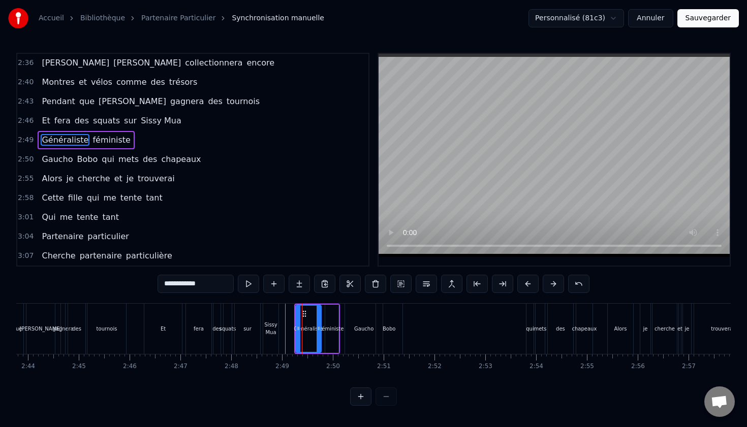
scroll to position [638, 0]
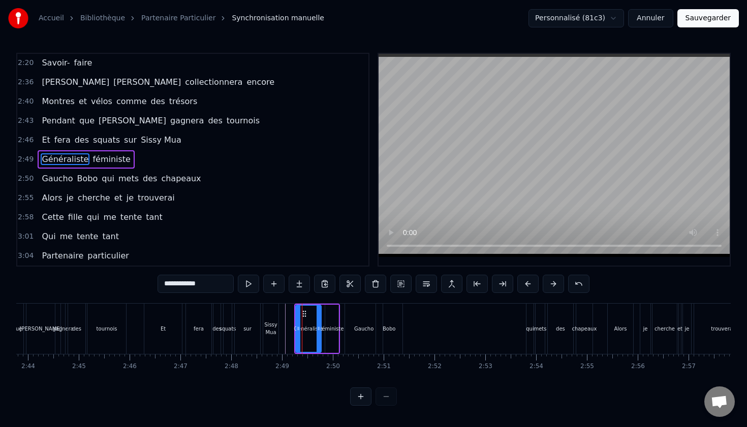
click at [335, 323] on div "féministe" at bounding box center [331, 329] width 13 height 48
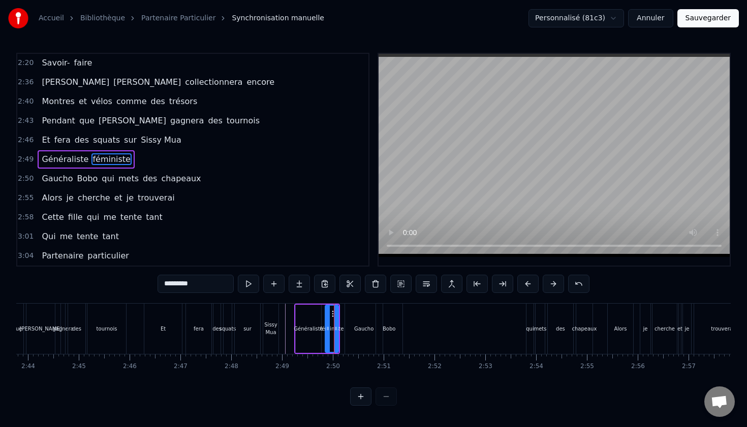
click at [312, 320] on div "Généraliste" at bounding box center [308, 329] width 25 height 48
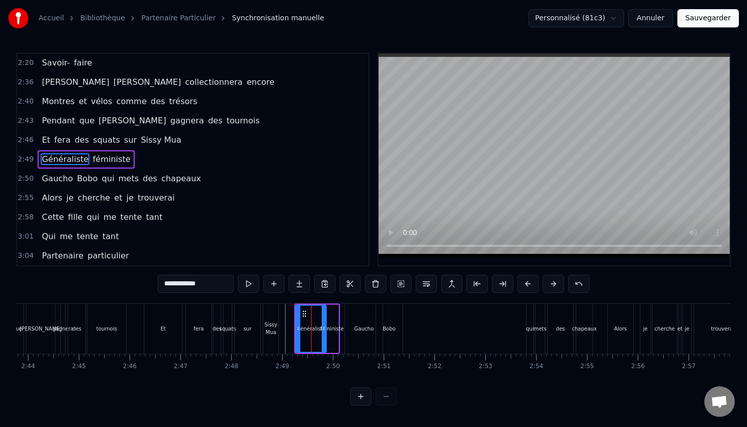
drag, startPoint x: 319, startPoint y: 319, endPoint x: 325, endPoint y: 319, distance: 5.6
click at [325, 319] on div at bounding box center [324, 329] width 4 height 46
click at [334, 322] on div "féministe" at bounding box center [331, 329] width 13 height 48
type input "*********"
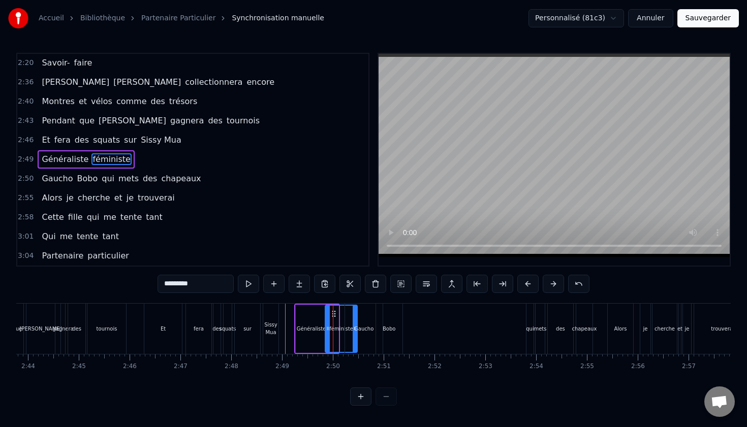
drag, startPoint x: 337, startPoint y: 330, endPoint x: 358, endPoint y: 329, distance: 20.8
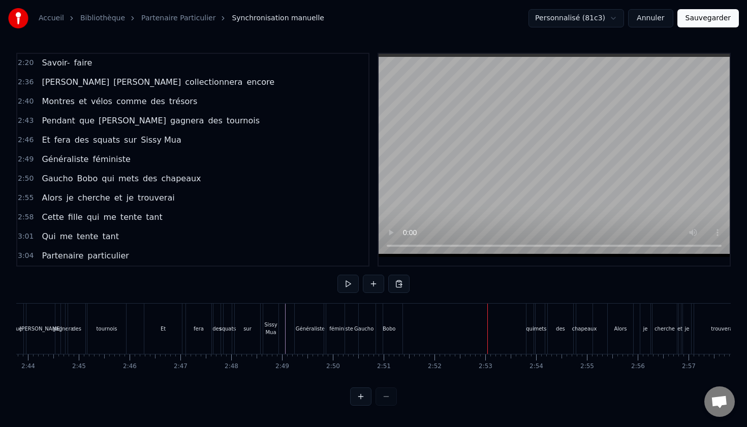
drag, startPoint x: 357, startPoint y: 331, endPoint x: 377, endPoint y: 331, distance: 19.8
click at [376, 331] on div "Gaucho Bobo qui mets des chapeaux" at bounding box center [470, 329] width 251 height 50
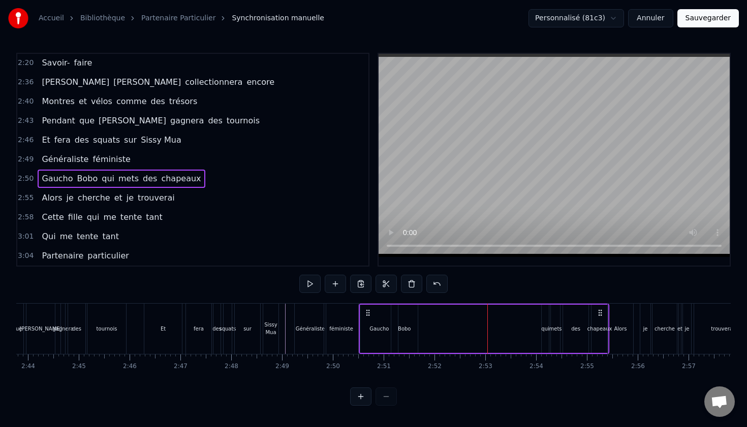
drag, startPoint x: 352, startPoint y: 313, endPoint x: 367, endPoint y: 313, distance: 14.7
click at [367, 313] on circle at bounding box center [367, 313] width 1 height 1
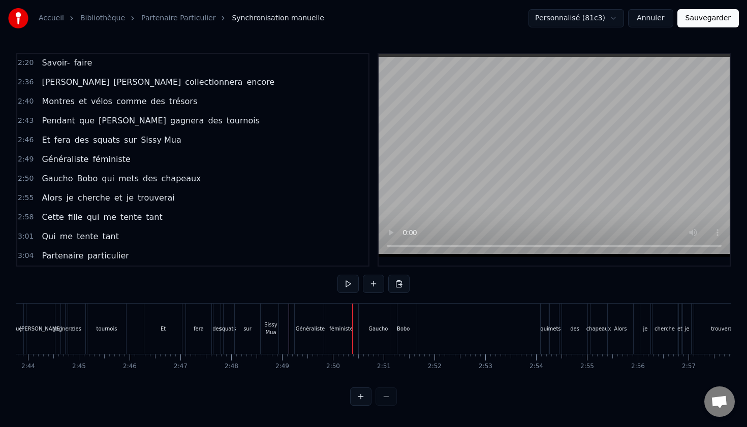
click at [327, 328] on div "féministe" at bounding box center [341, 329] width 34 height 50
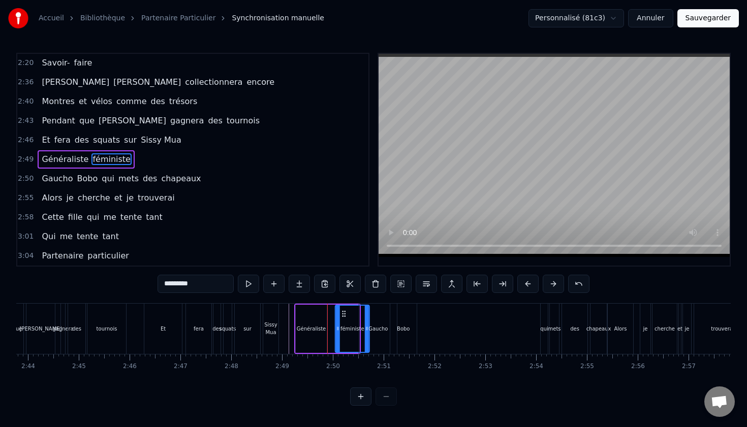
drag, startPoint x: 333, startPoint y: 313, endPoint x: 344, endPoint y: 313, distance: 10.7
click at [343, 314] on circle at bounding box center [342, 314] width 1 height 1
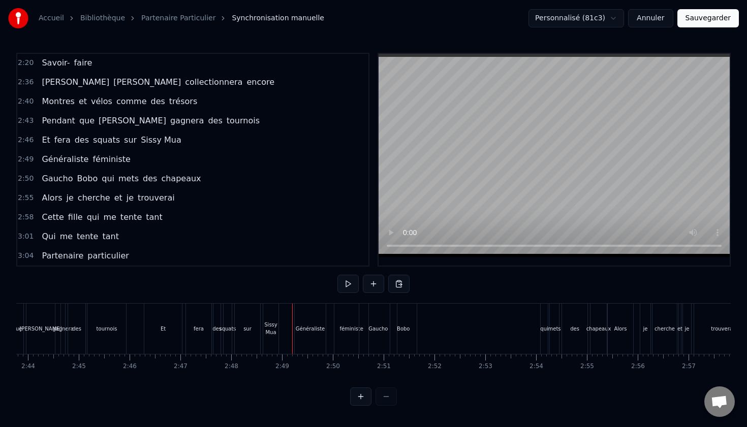
click at [292, 318] on div at bounding box center [292, 329] width 1 height 50
drag, startPoint x: 338, startPoint y: 335, endPoint x: 332, endPoint y: 334, distance: 6.6
click at [332, 334] on div "Généraliste féministe" at bounding box center [332, 329] width 77 height 50
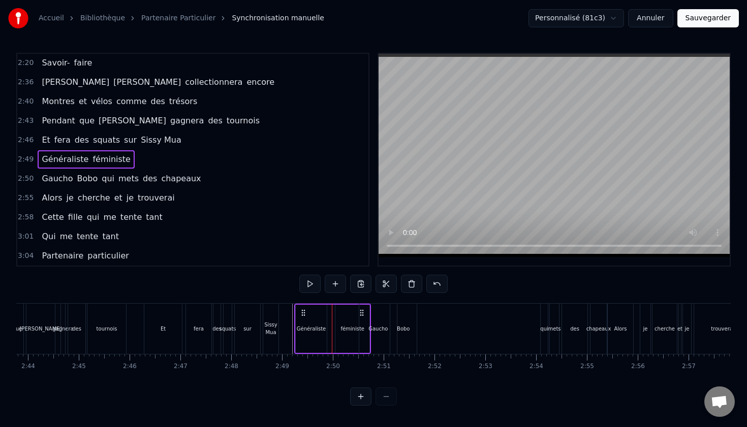
click at [342, 330] on div "féministe" at bounding box center [352, 329] width 24 height 8
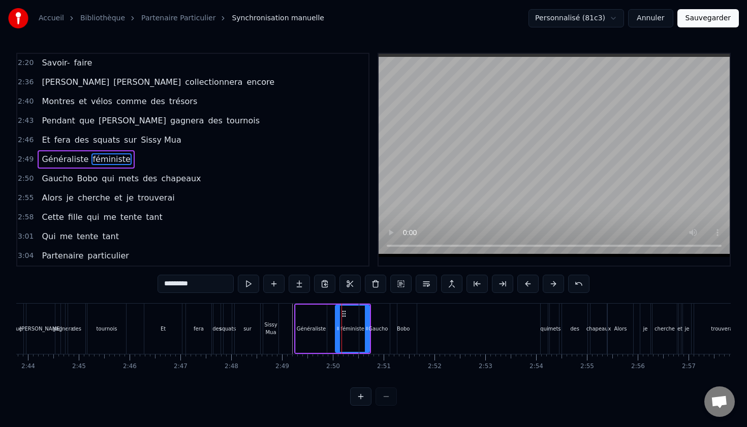
click at [382, 330] on div "Gaucho" at bounding box center [377, 329] width 19 height 8
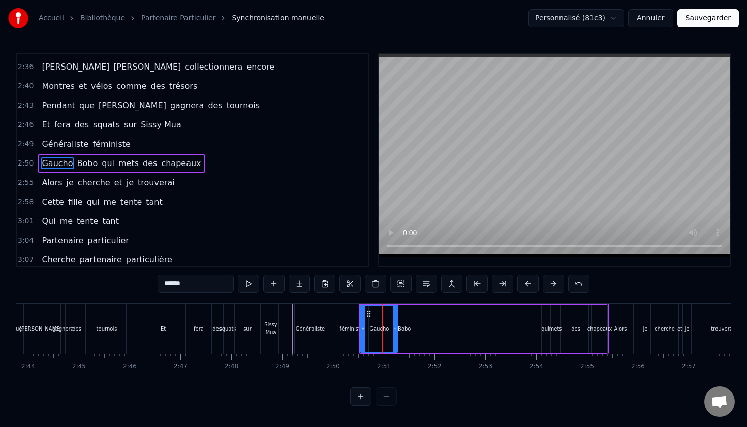
scroll to position [657, 0]
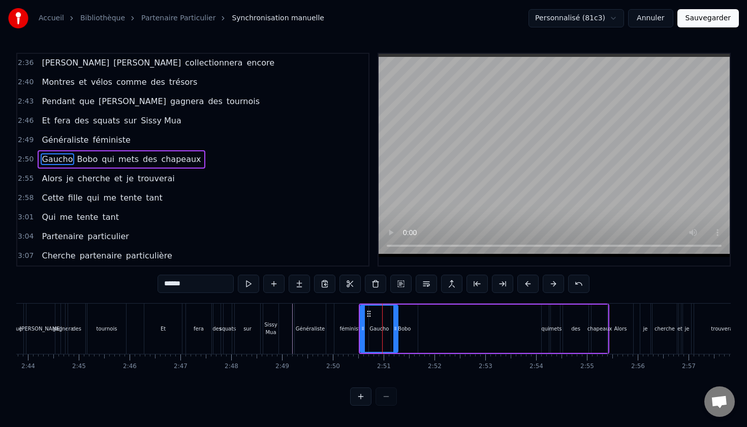
click at [408, 327] on div "Bobo" at bounding box center [404, 329] width 13 height 8
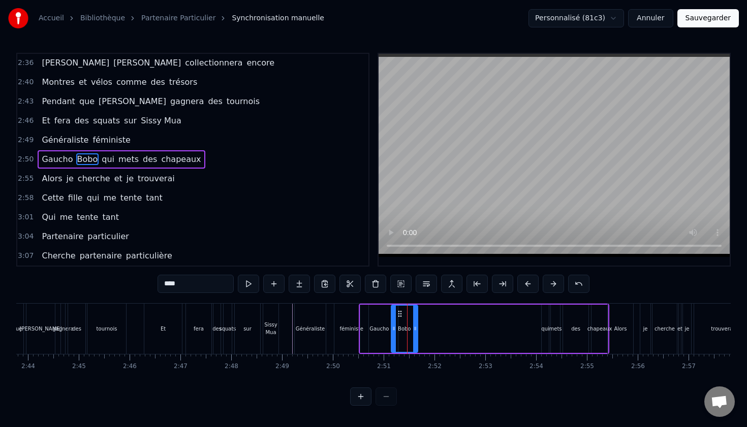
click at [305, 341] on div "Généraliste" at bounding box center [310, 329] width 31 height 50
type input "**********"
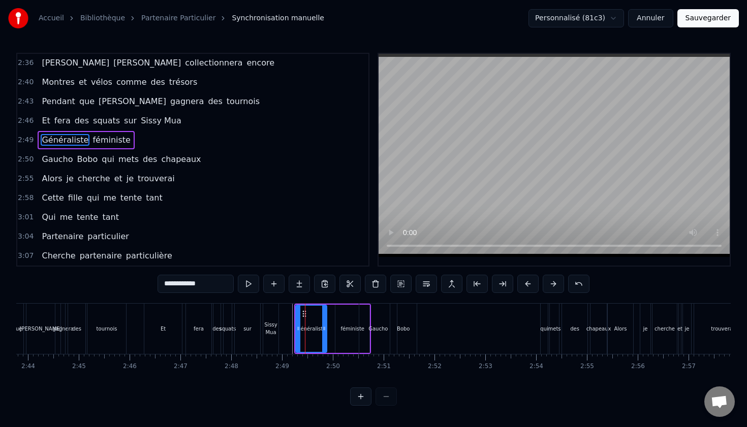
scroll to position [638, 0]
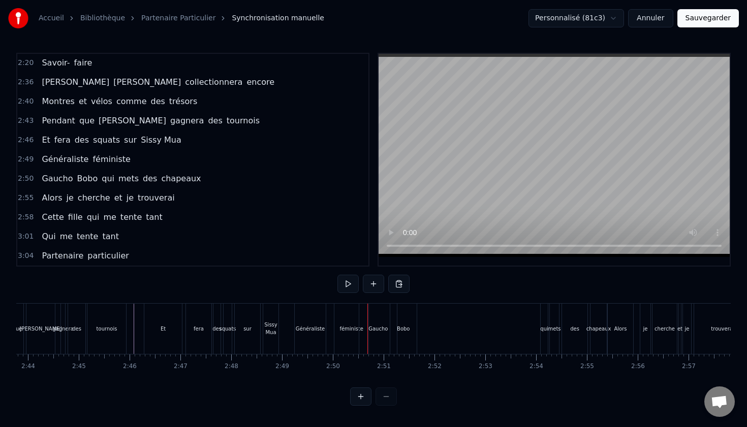
click at [371, 317] on div "Gaucho" at bounding box center [378, 329] width 38 height 50
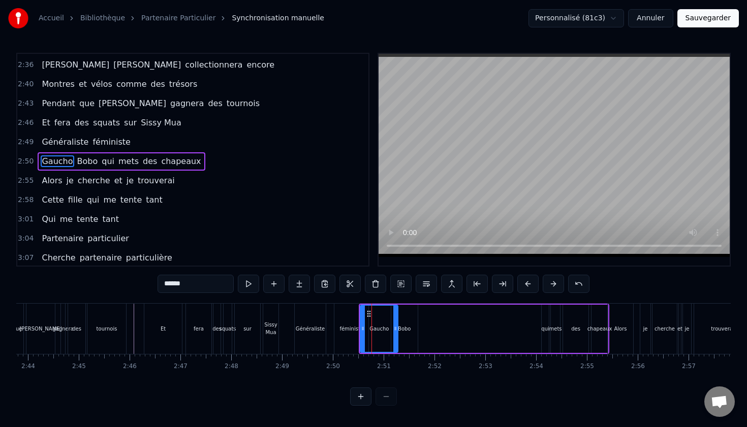
scroll to position [657, 0]
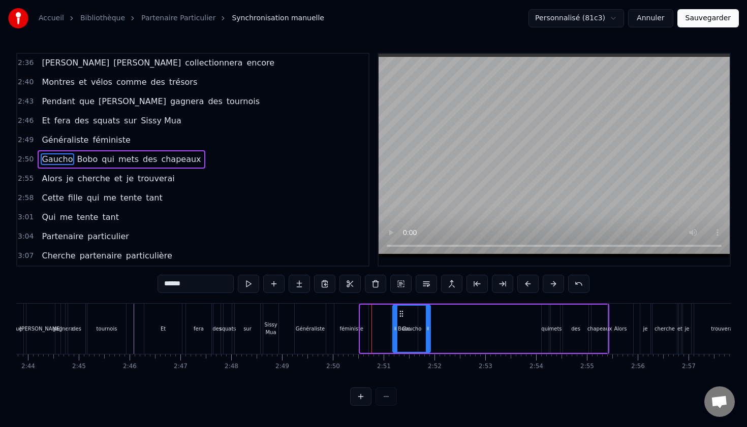
drag, startPoint x: 368, startPoint y: 316, endPoint x: 401, endPoint y: 316, distance: 32.5
click at [295, 352] on div "Généraliste" at bounding box center [310, 329] width 32 height 50
type input "**********"
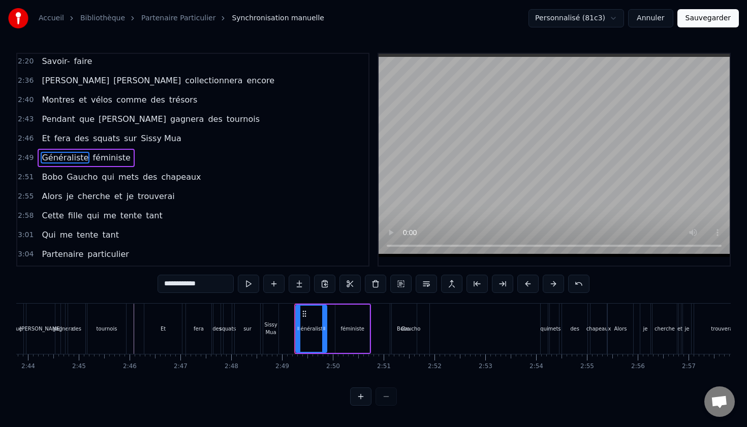
scroll to position [638, 0]
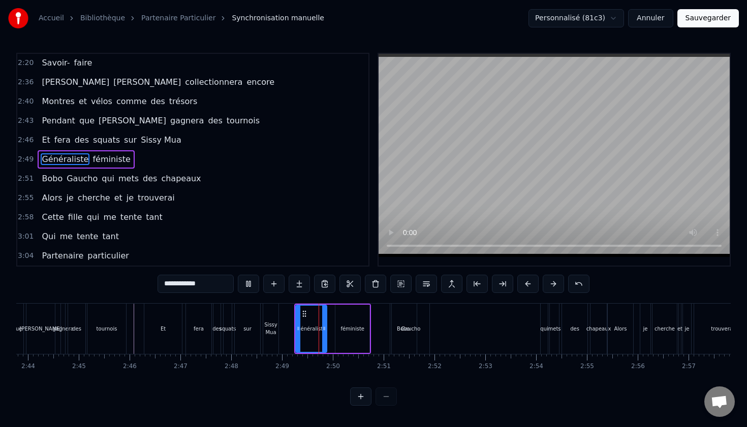
click at [311, 380] on div "0:12 Il est un être à la recherche 0:15 D'une esthétique de qualité 0:18 Il est…" at bounding box center [373, 229] width 714 height 353
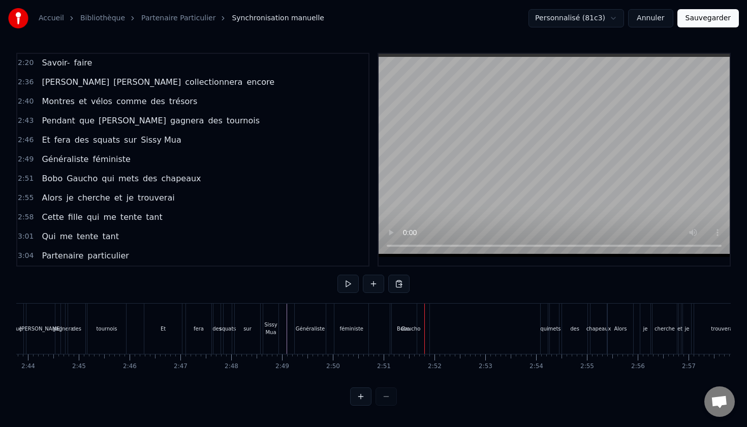
drag, startPoint x: 408, startPoint y: 329, endPoint x: 431, endPoint y: 329, distance: 23.4
click at [431, 329] on div "[PERSON_NAME] qui mets des chapeaux" at bounding box center [500, 329] width 218 height 50
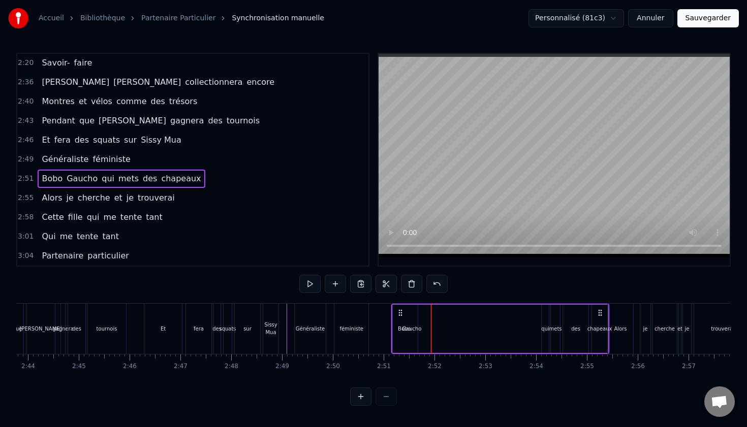
drag, startPoint x: 418, startPoint y: 327, endPoint x: 437, endPoint y: 327, distance: 19.3
click at [437, 327] on div "[PERSON_NAME] qui mets des chapeaux" at bounding box center [500, 329] width 218 height 50
click at [399, 315] on circle at bounding box center [399, 315] width 1 height 1
click at [403, 331] on div "Gaucho" at bounding box center [411, 329] width 19 height 8
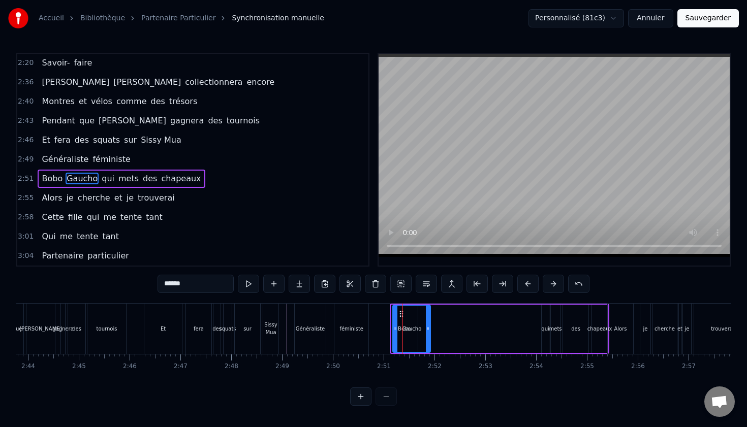
scroll to position [657, 0]
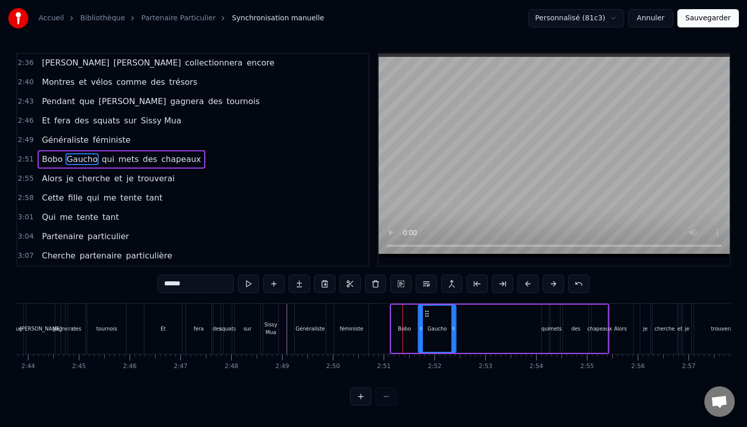
drag, startPoint x: 399, startPoint y: 315, endPoint x: 425, endPoint y: 316, distance: 25.4
click at [425, 316] on icon at bounding box center [427, 314] width 8 height 8
click at [395, 314] on div "Bobo" at bounding box center [404, 329] width 26 height 48
type input "****"
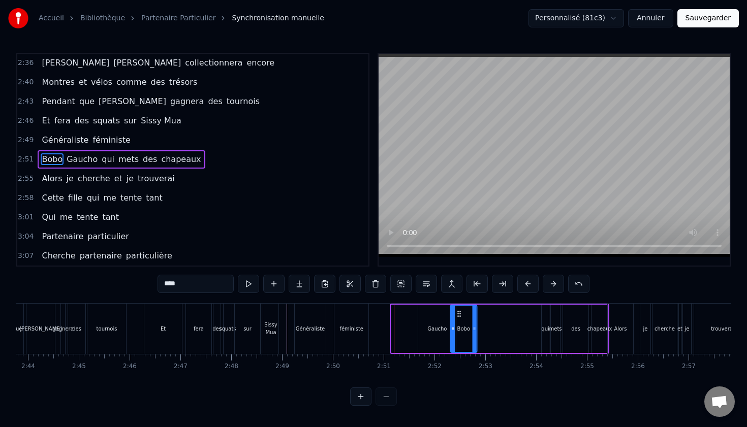
drag, startPoint x: 399, startPoint y: 311, endPoint x: 457, endPoint y: 310, distance: 57.9
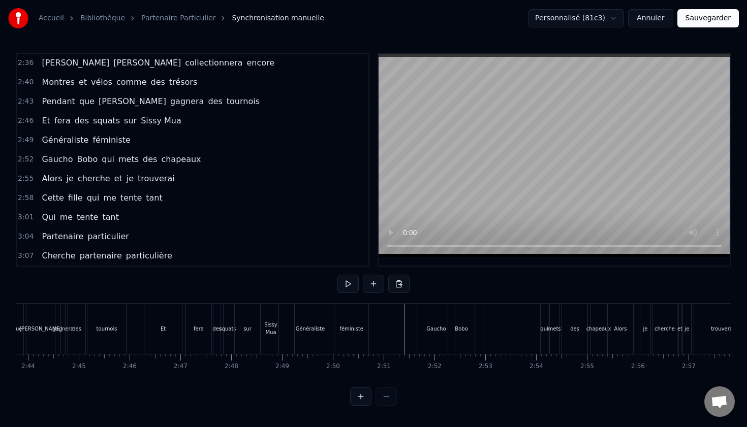
click at [433, 322] on div "Gaucho" at bounding box center [436, 329] width 38 height 50
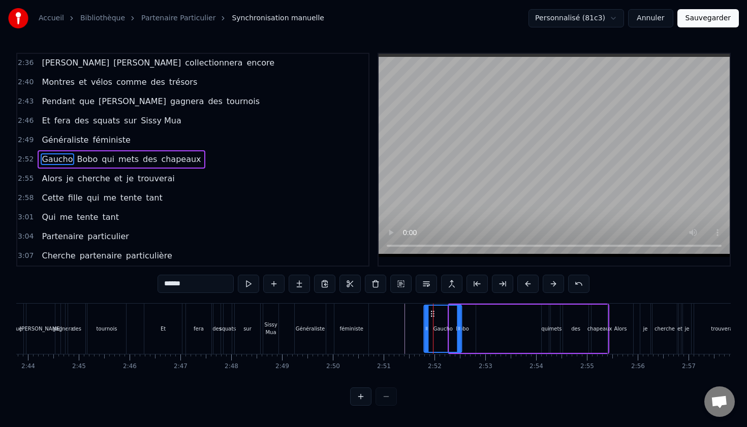
drag, startPoint x: 427, startPoint y: 315, endPoint x: 433, endPoint y: 316, distance: 6.1
click at [475, 318] on div "Bobo" at bounding box center [462, 329] width 26 height 48
type input "****"
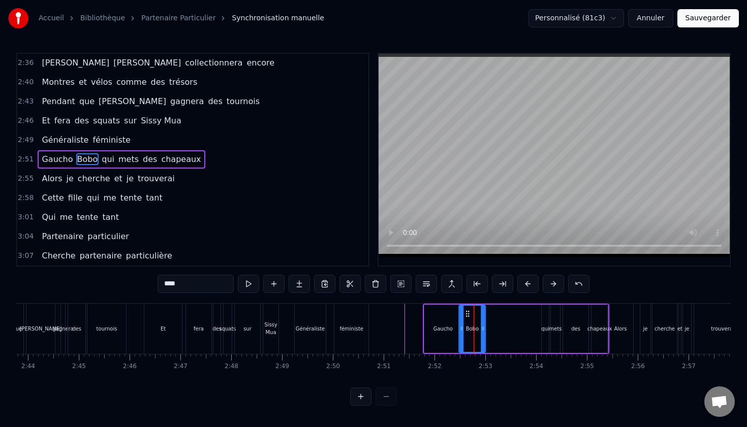
drag, startPoint x: 457, startPoint y: 313, endPoint x: 467, endPoint y: 313, distance: 9.7
click at [467, 313] on icon at bounding box center [467, 314] width 8 height 8
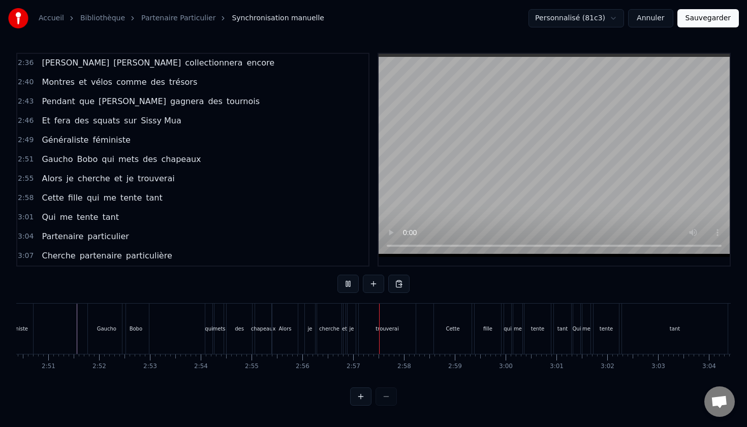
click at [478, 414] on html "Accueil Bibliothèque Partenaire Particulier Synchronisation manuelle Personnali…" at bounding box center [373, 211] width 747 height 422
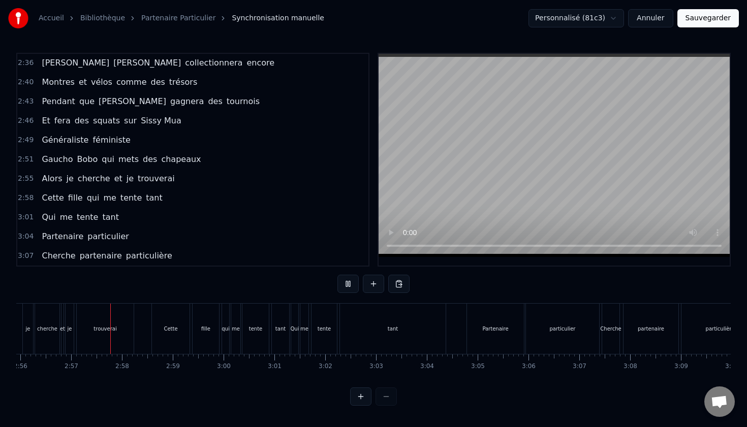
scroll to position [0, 8942]
click at [696, 22] on button "Sauvegarder" at bounding box center [707, 18] width 61 height 18
